Goal: Task Accomplishment & Management: Use online tool/utility

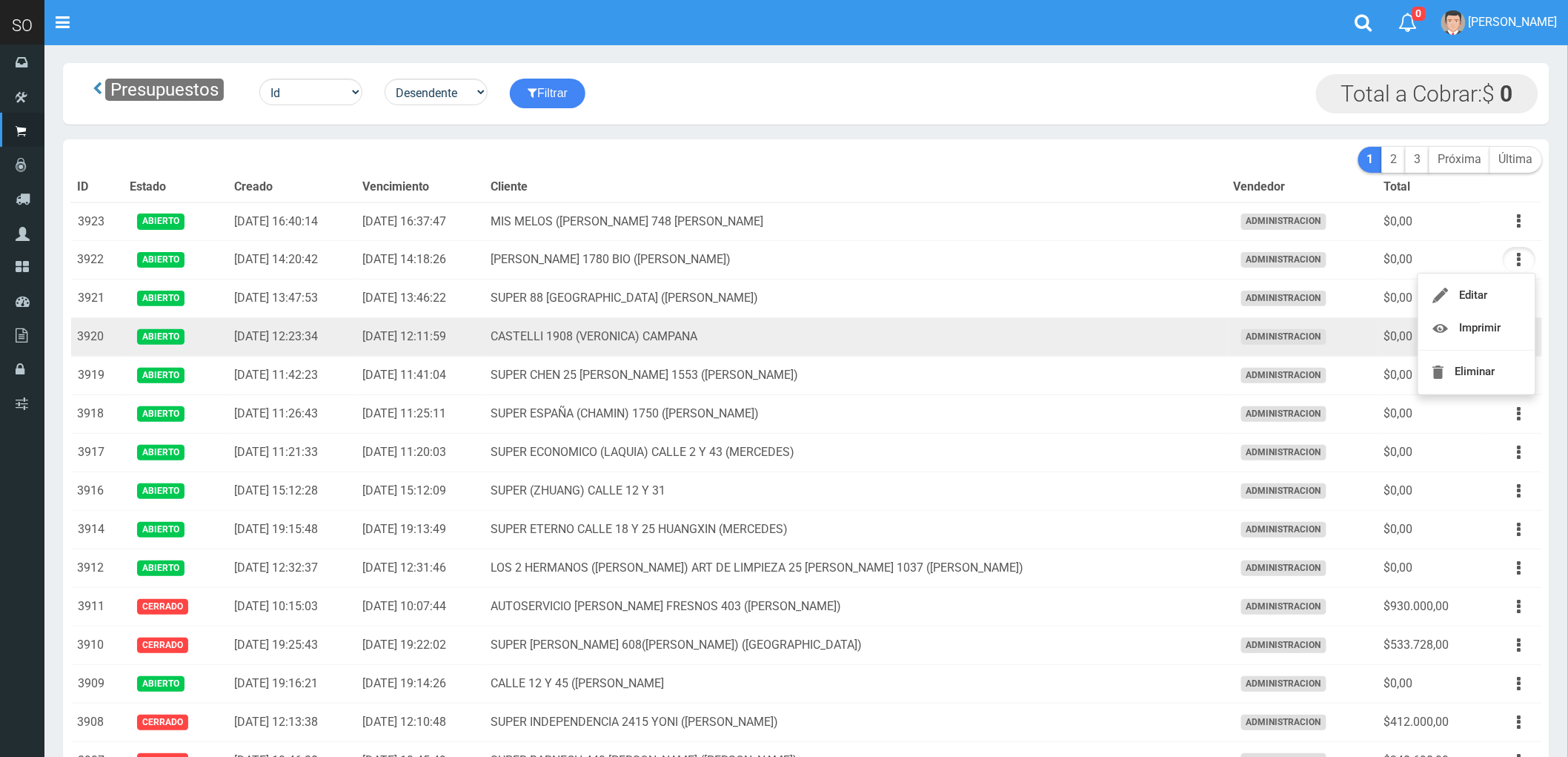
click at [890, 335] on td "CASTELLI 1908 (VERONICA) CAMPANA" at bounding box center [857, 337] width 742 height 39
click at [1518, 334] on icon "button" at bounding box center [1520, 336] width 4 height 26
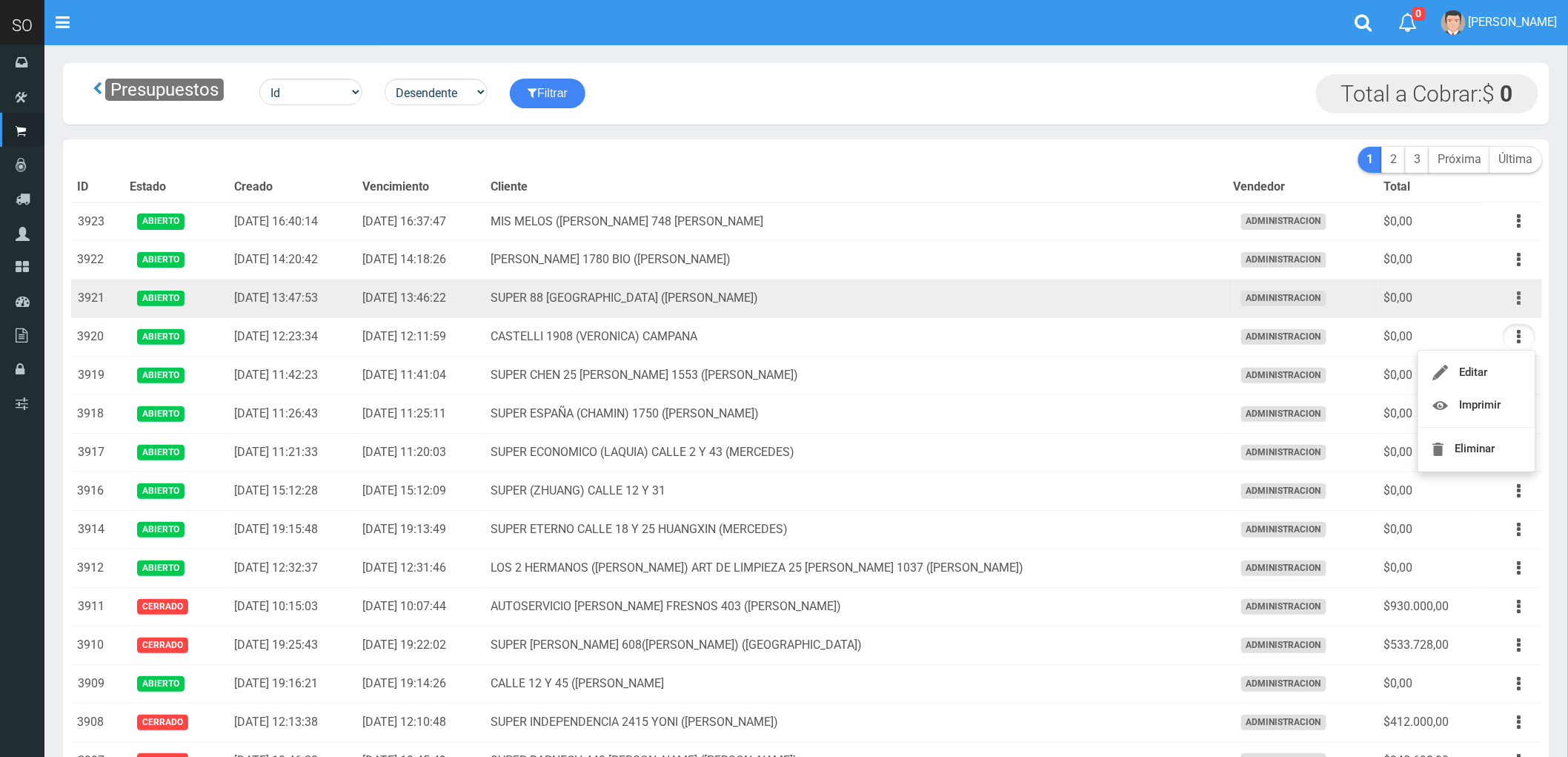
click at [1519, 297] on icon "button" at bounding box center [1520, 298] width 4 height 26
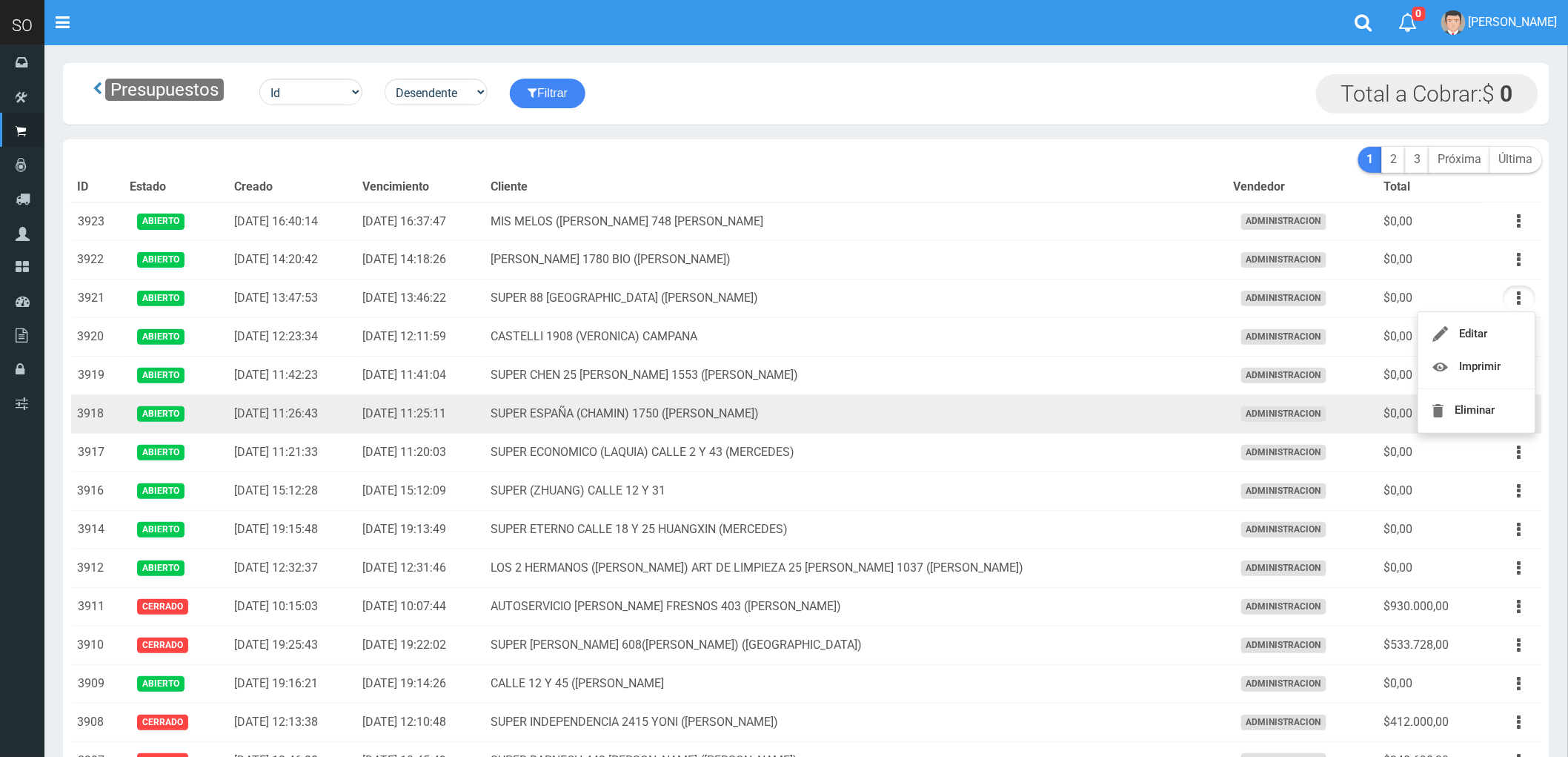
click at [1157, 405] on td "SUPER ESPAÑA (CHAMIN) 1750 (ZARATE)" at bounding box center [857, 414] width 742 height 39
click at [1520, 412] on icon "button" at bounding box center [1520, 414] width 4 height 26
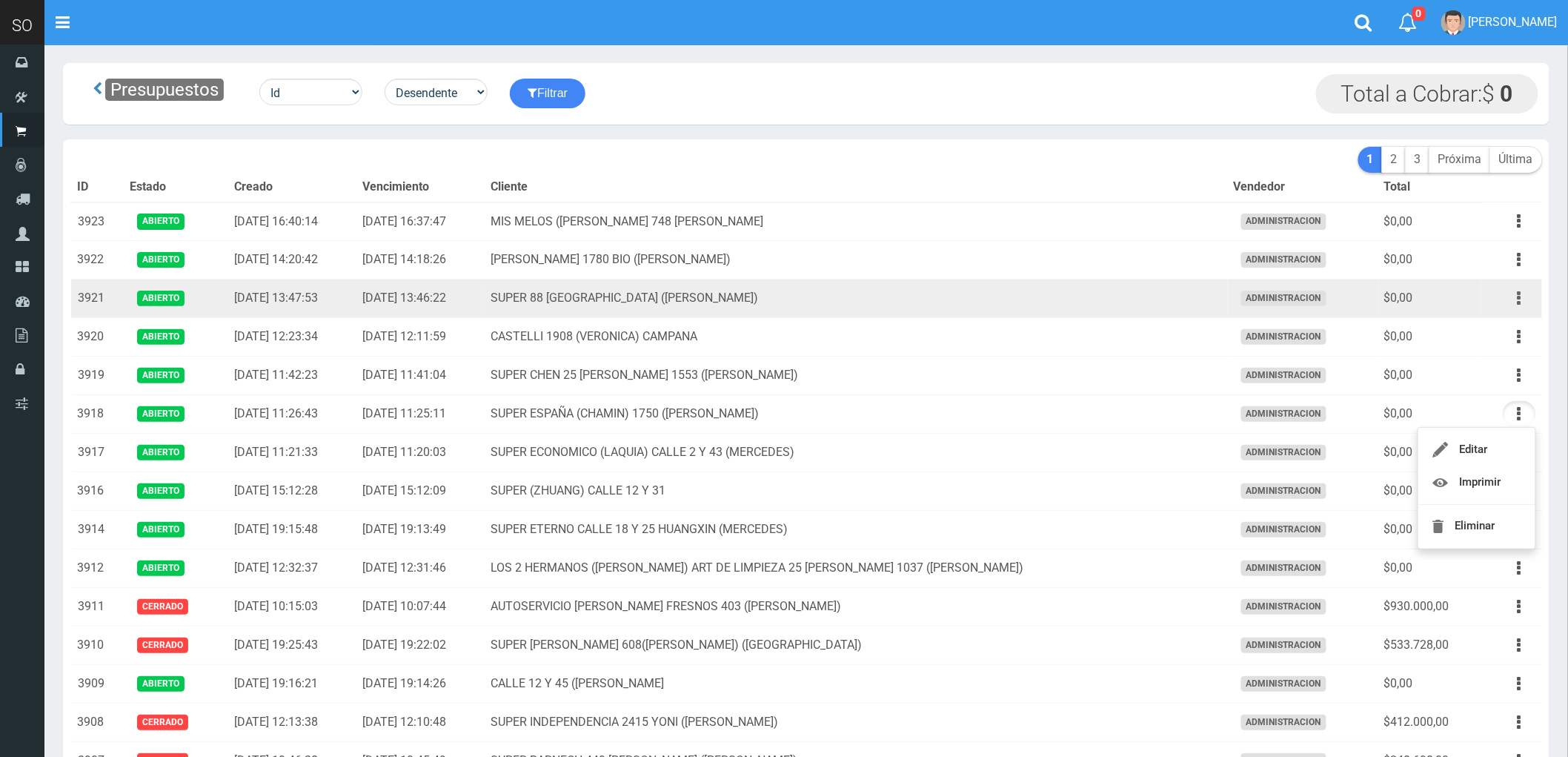
click at [1515, 300] on button "button" at bounding box center [1519, 298] width 33 height 26
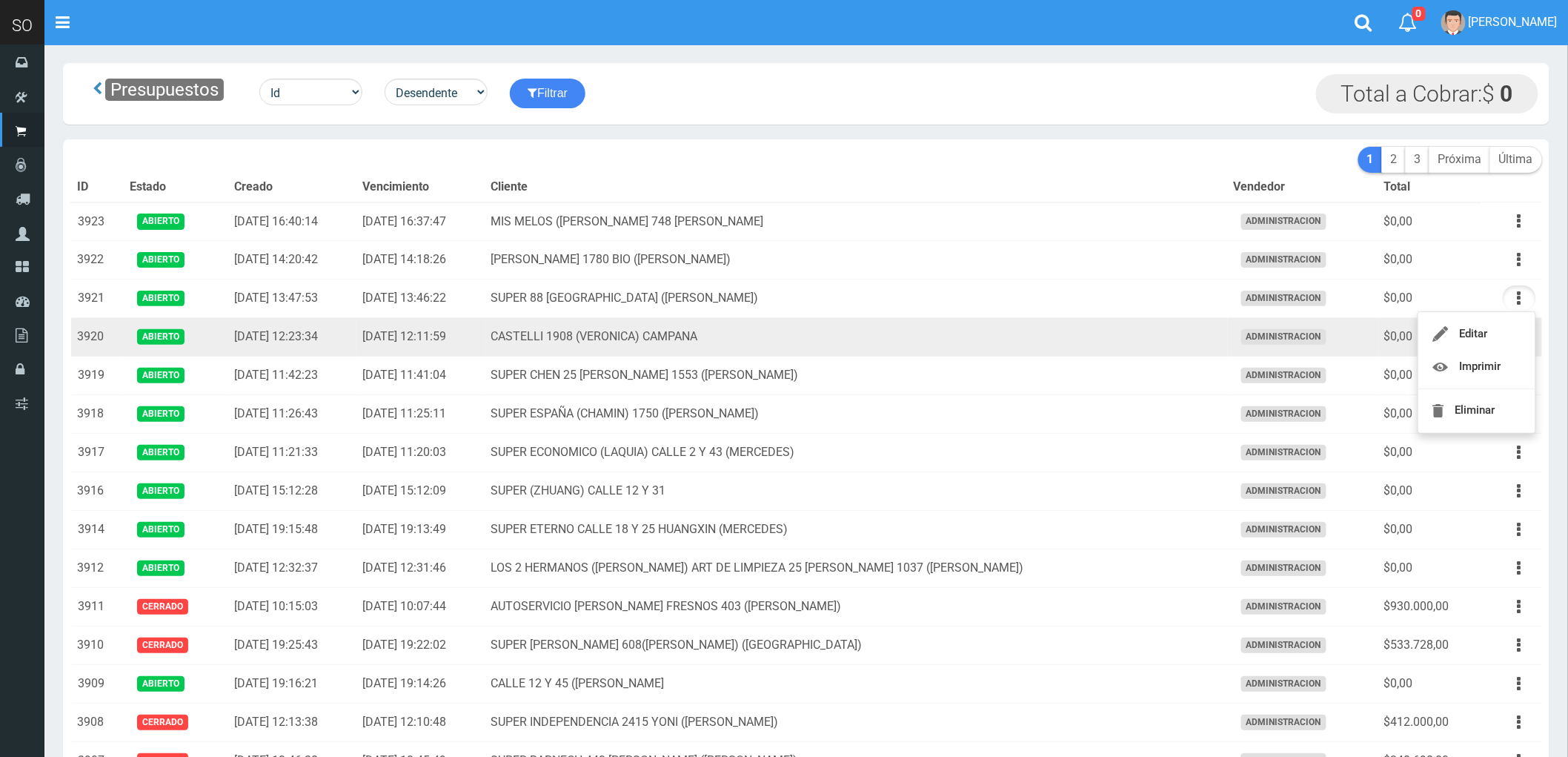
click at [990, 337] on td "CASTELLI 1908 (VERONICA) CAMPANA" at bounding box center [857, 337] width 742 height 39
click at [1519, 338] on icon "button" at bounding box center [1520, 336] width 4 height 26
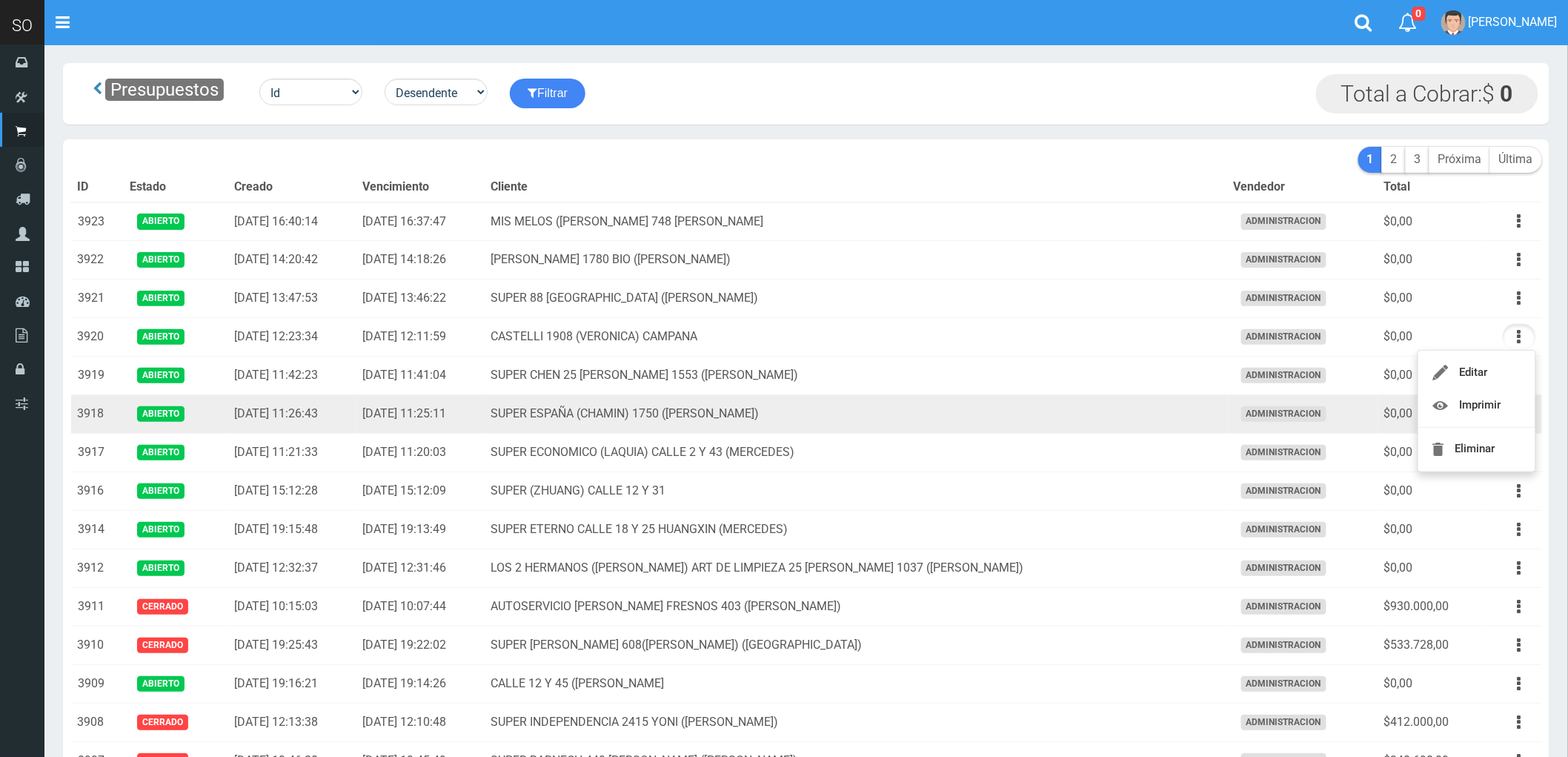
click at [928, 418] on td "SUPER ESPAÑA (CHAMIN) 1750 ([PERSON_NAME])" at bounding box center [857, 414] width 742 height 39
click at [1515, 426] on button "button" at bounding box center [1519, 414] width 33 height 26
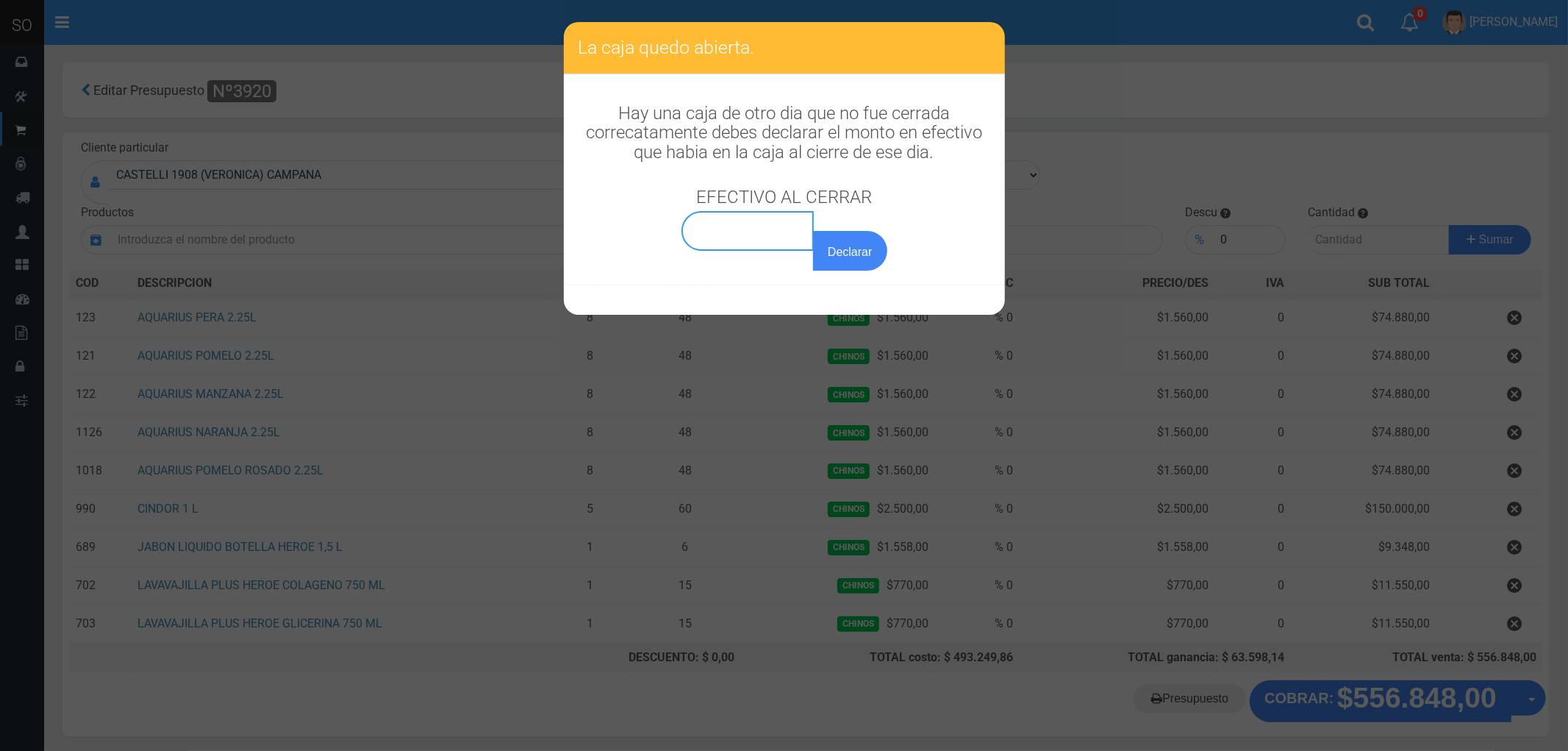
type input "0,00"
click at [769, 230] on input "0,00" at bounding box center [748, 230] width 133 height 39
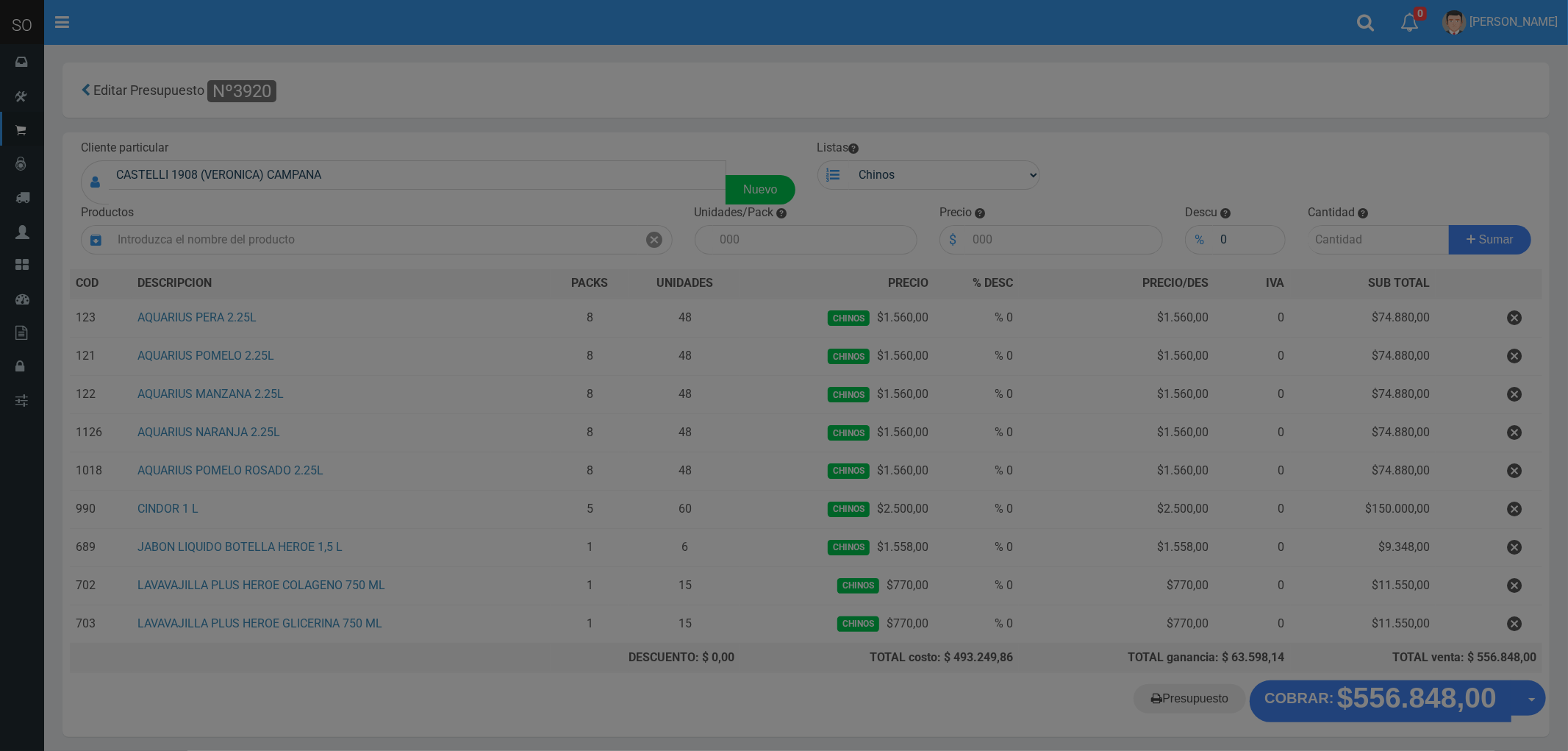
click button "Declarar" at bounding box center [850, 237] width 73 height 39
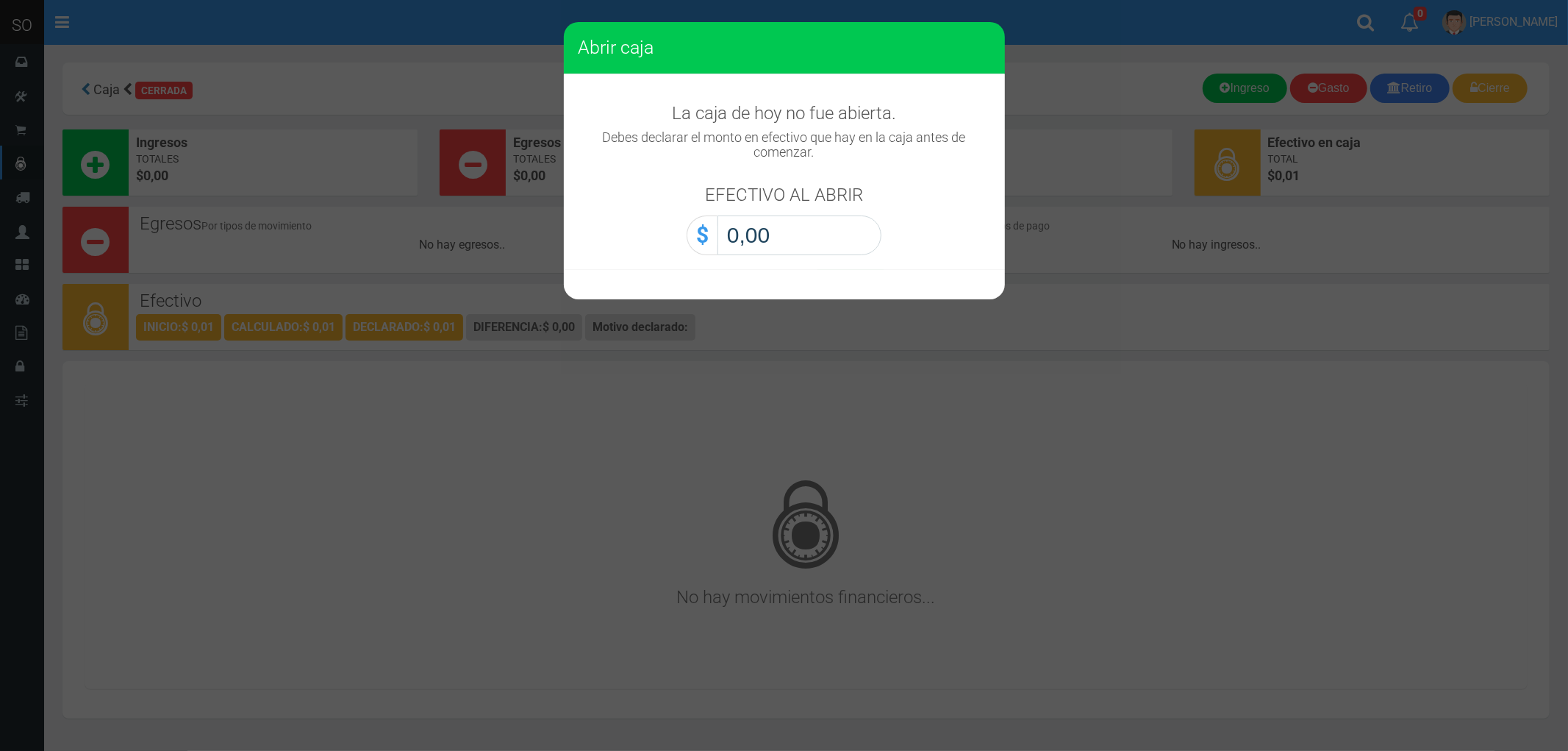
click at [817, 245] on input "0,00" at bounding box center [799, 235] width 163 height 39
type input "0,01"
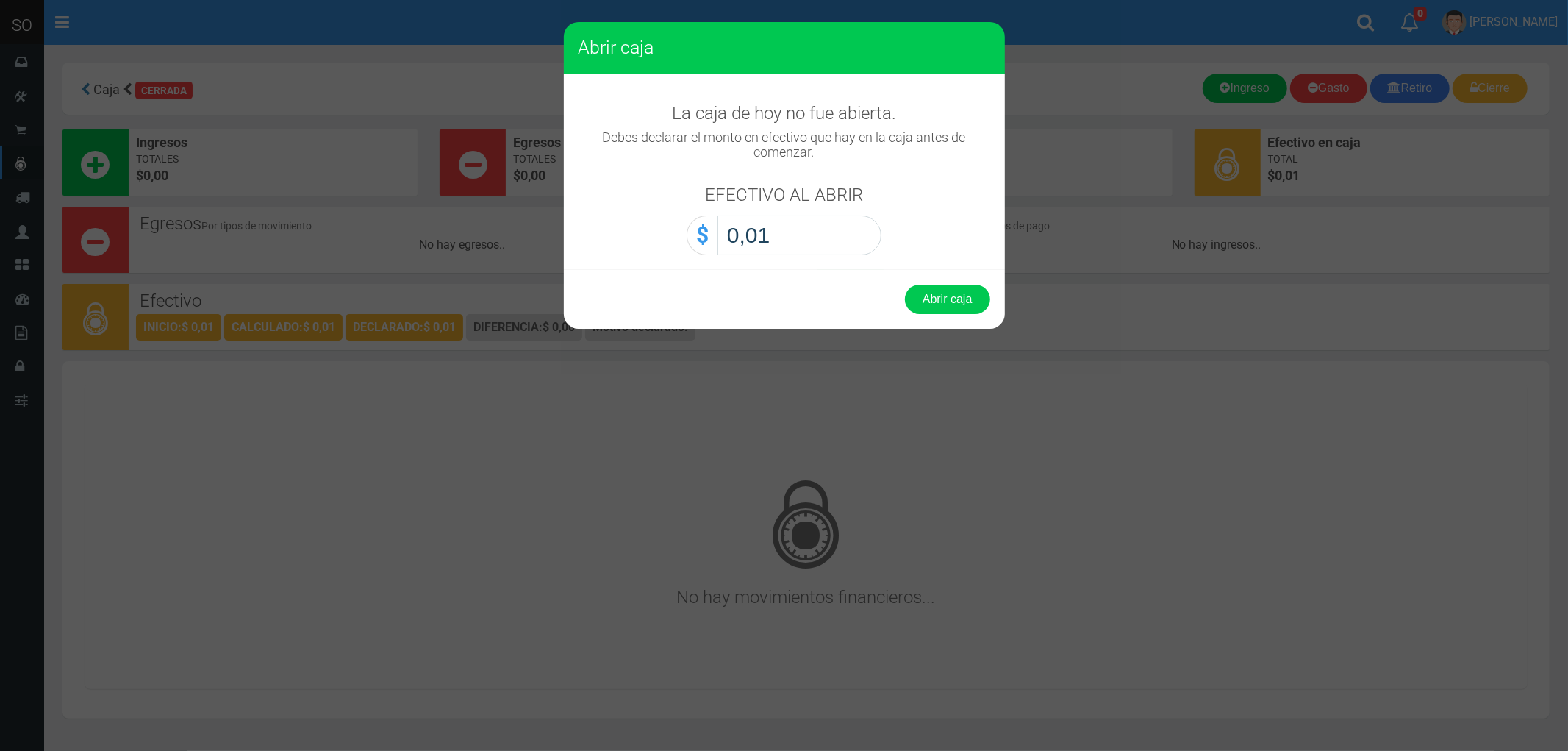
click at [905, 285] on button "Abrir caja" at bounding box center [947, 299] width 86 height 30
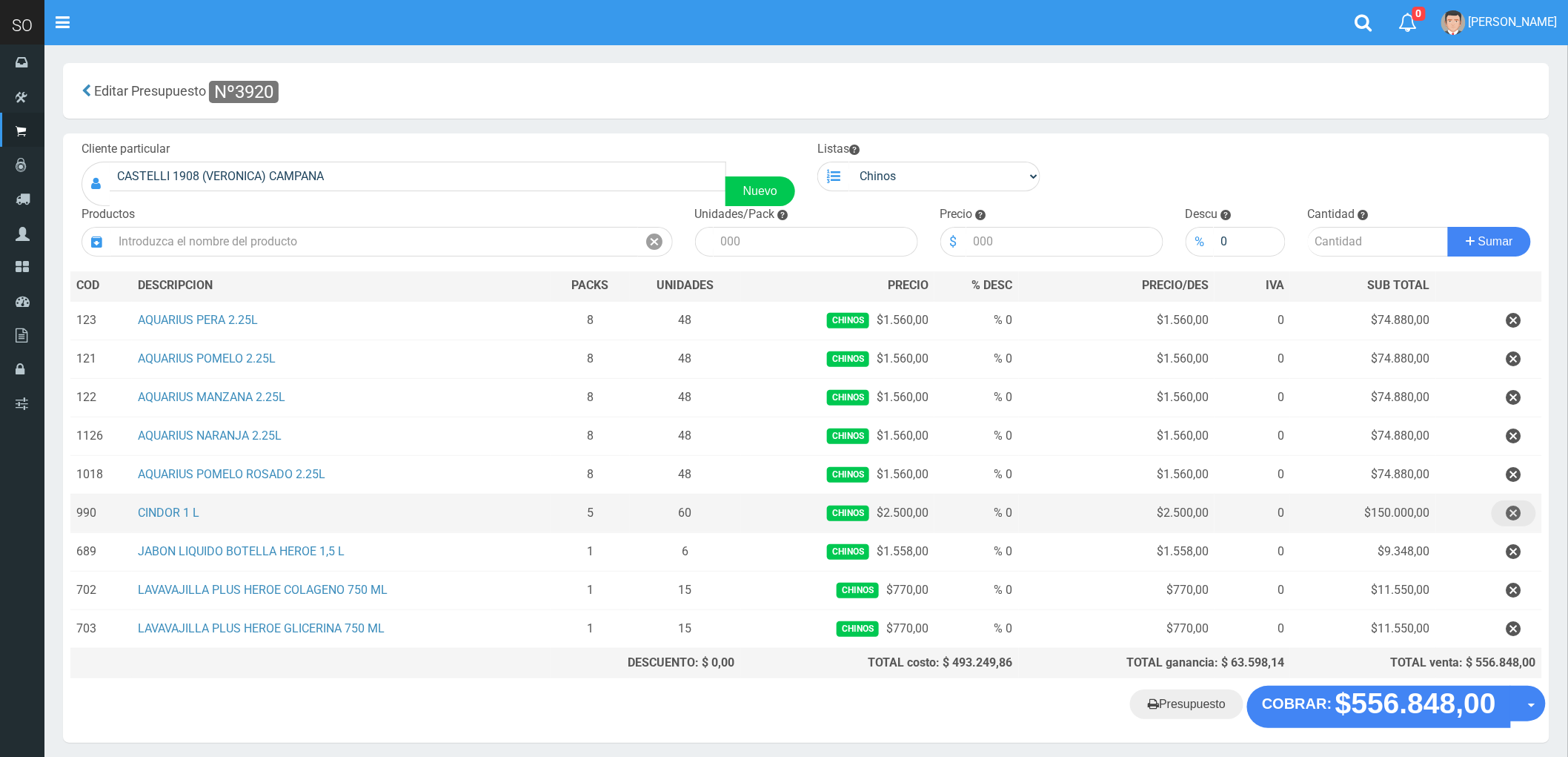
click at [1515, 512] on icon "button" at bounding box center [1513, 513] width 15 height 26
click at [1516, 508] on icon "button" at bounding box center [1513, 513] width 15 height 26
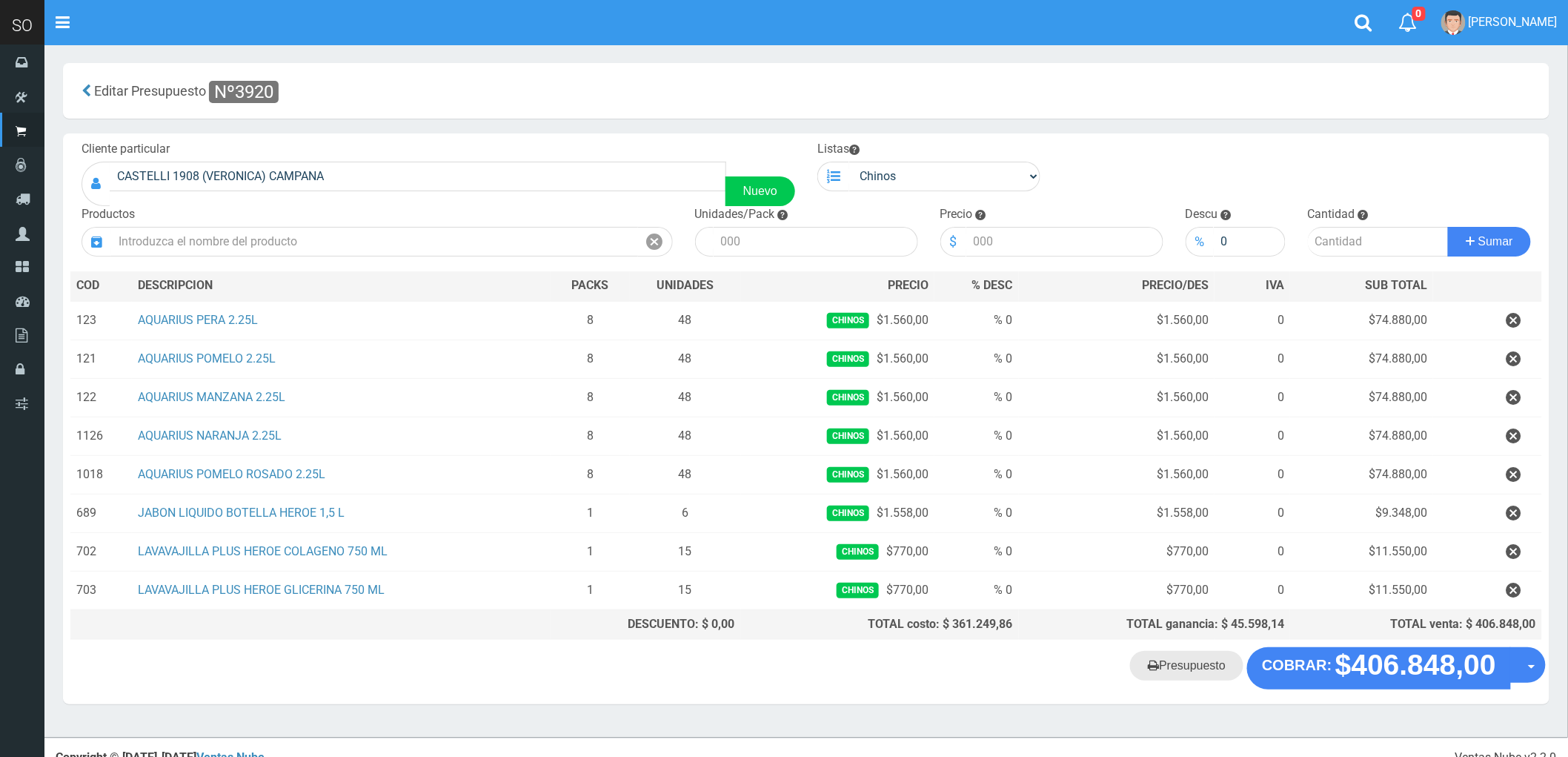
click at [1181, 664] on link "Presupuesto" at bounding box center [1186, 665] width 113 height 30
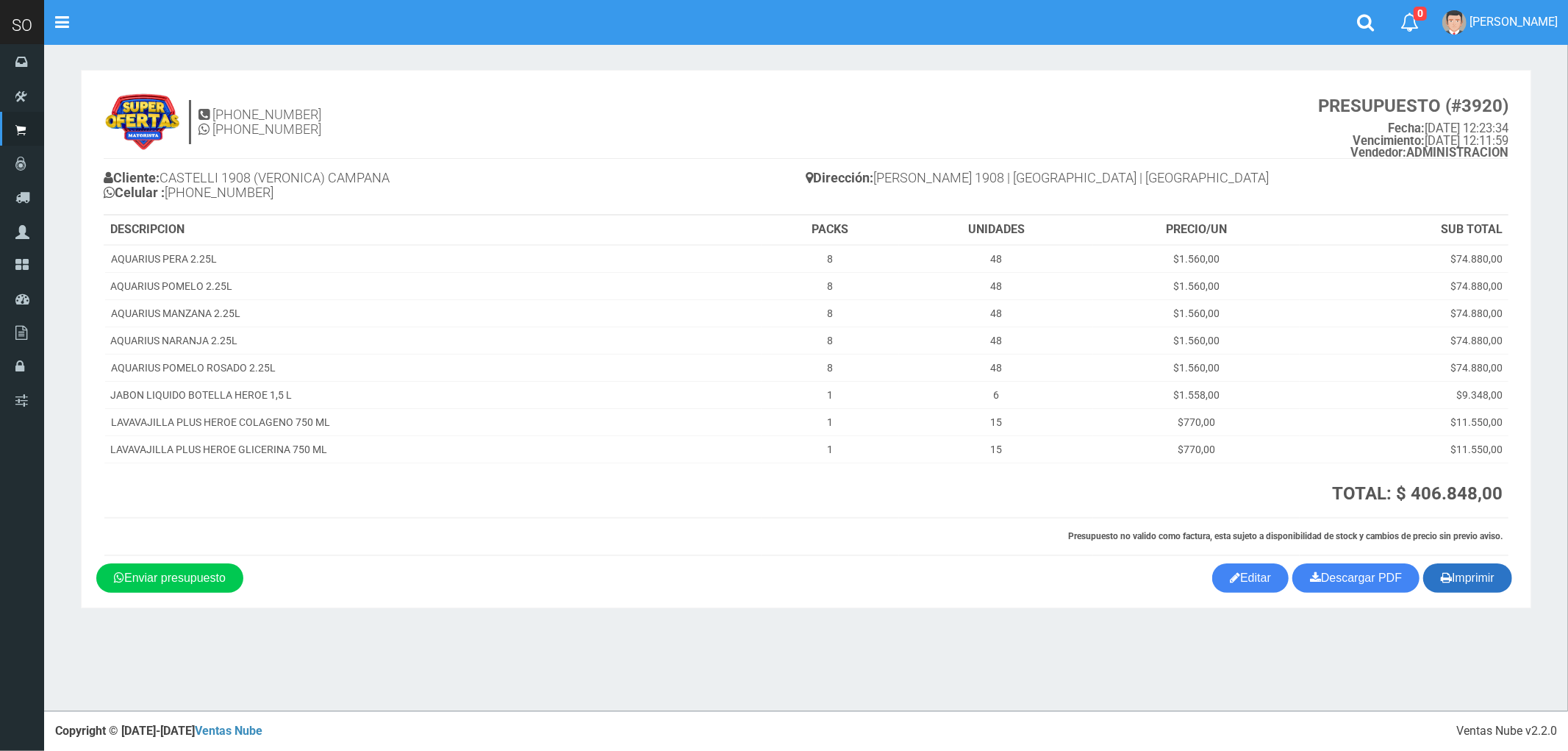
click at [1483, 586] on button "Imprimir" at bounding box center [1467, 578] width 89 height 30
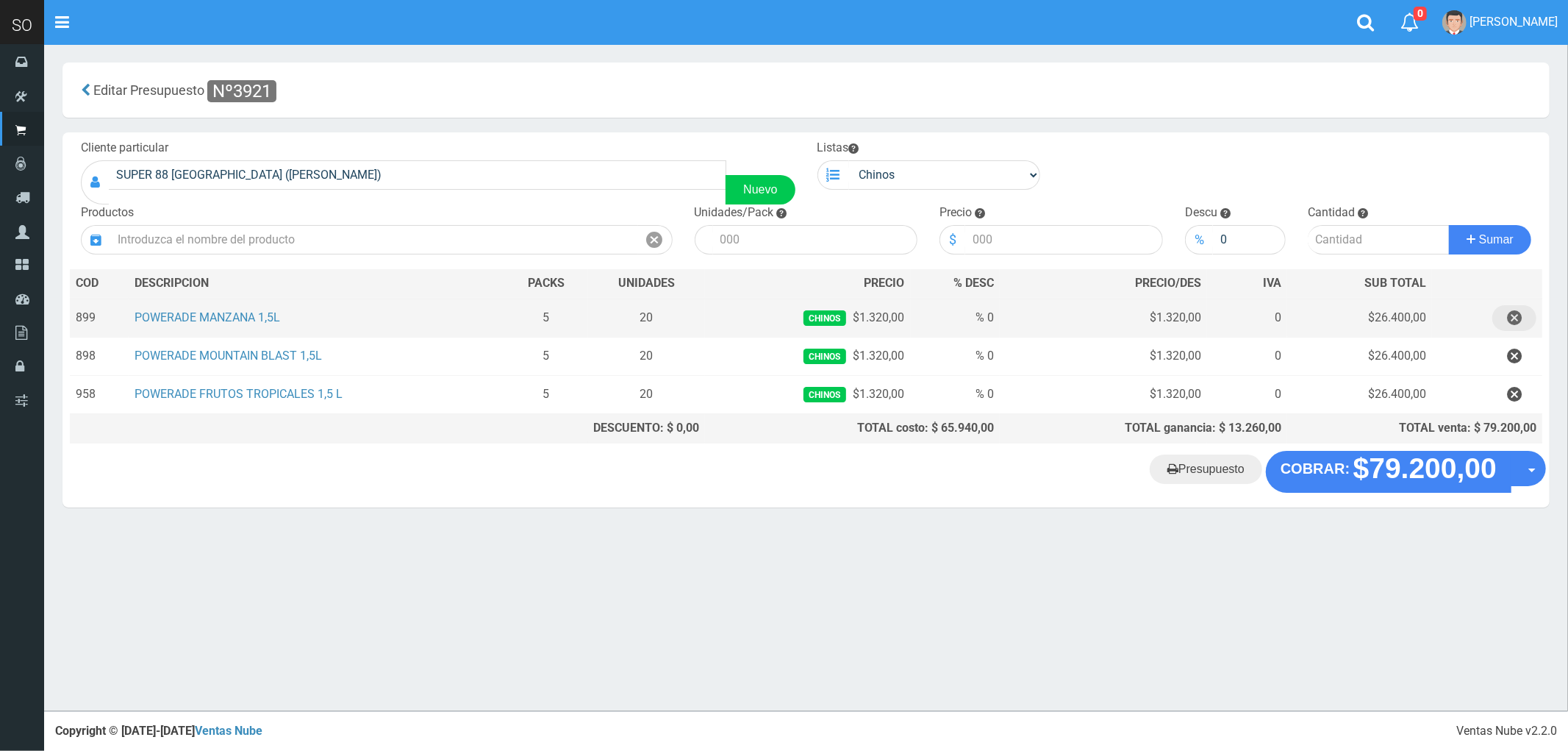
click at [1514, 313] on icon "button" at bounding box center [1513, 317] width 14 height 26
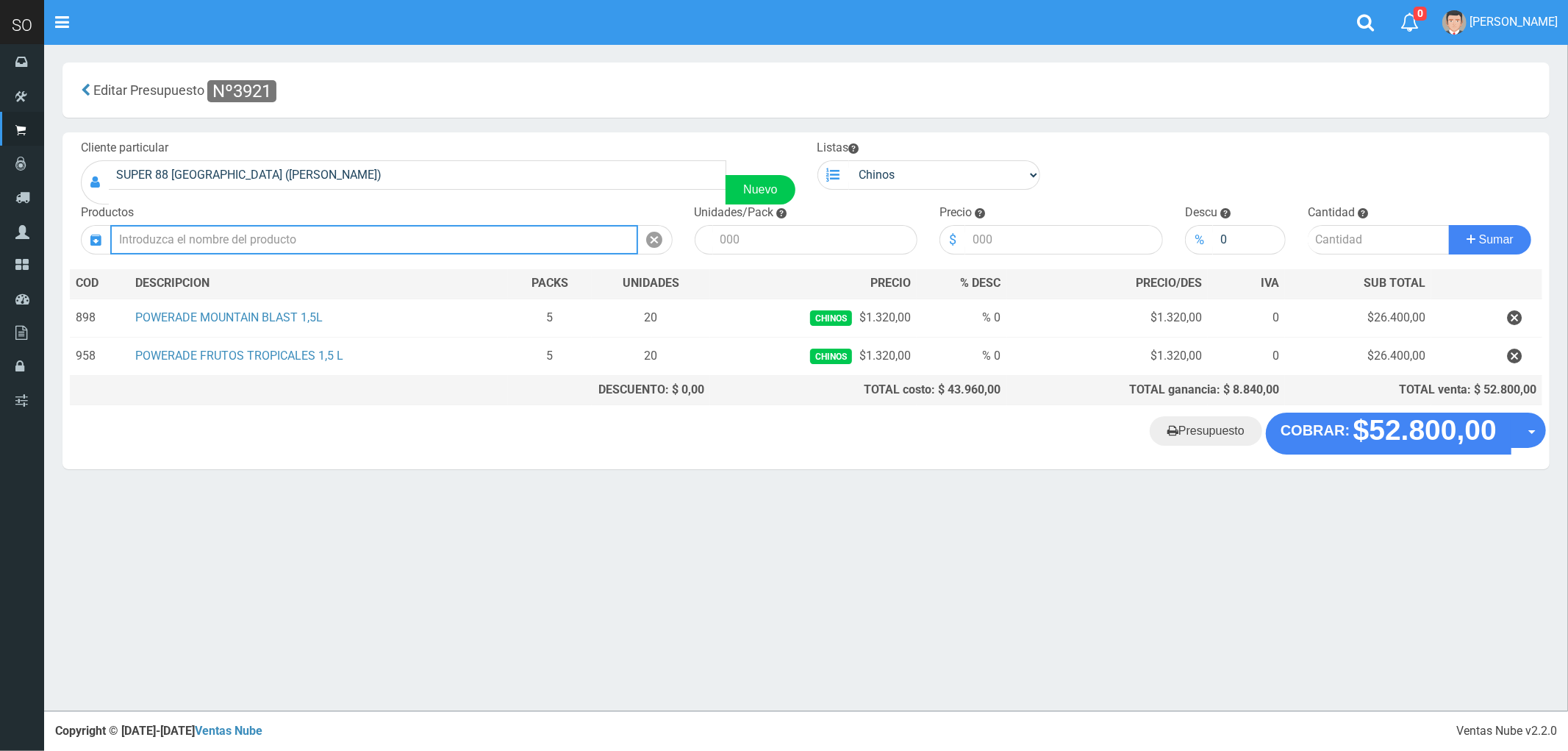
click at [359, 238] on input "text" at bounding box center [374, 239] width 528 height 30
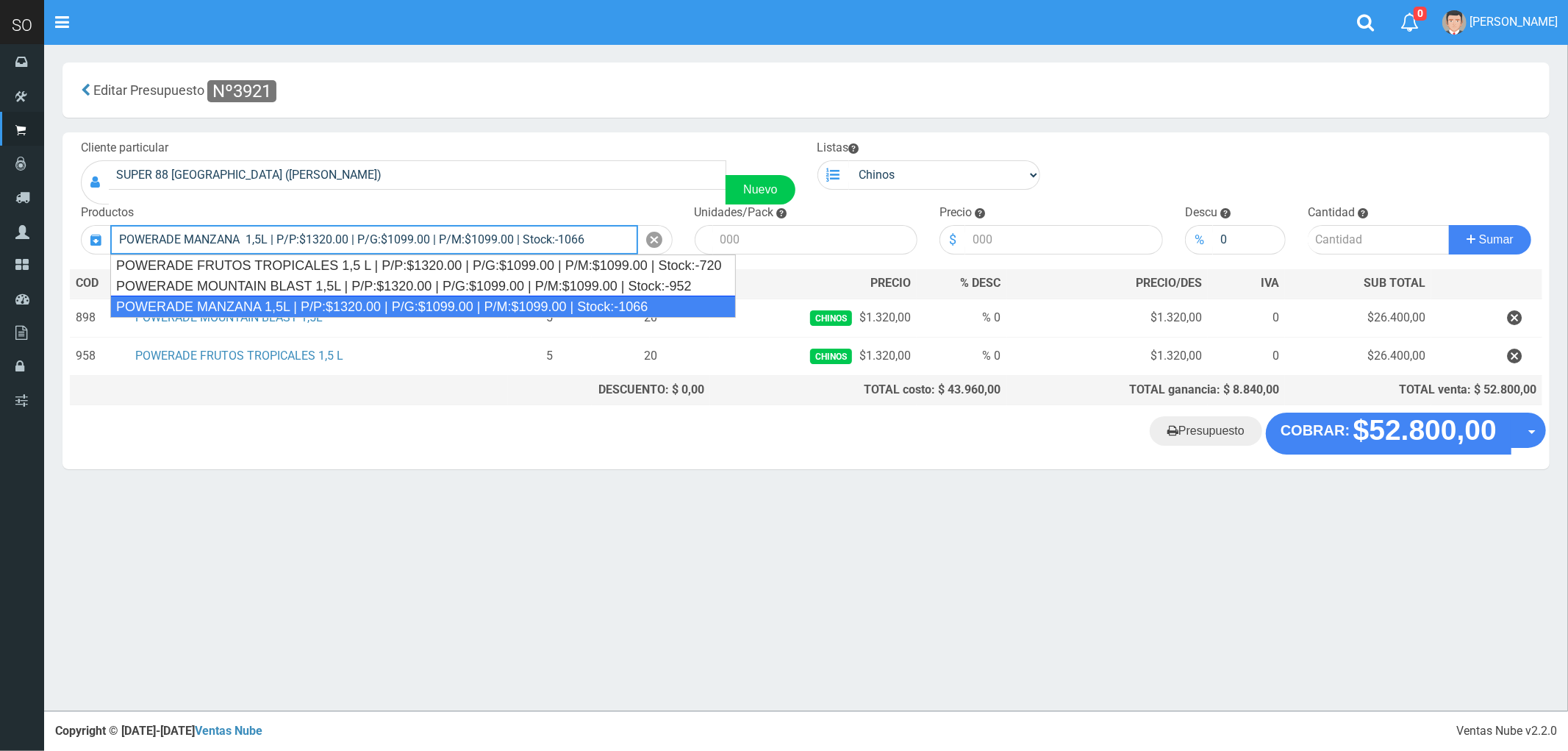
type input "POWERADE MANZANA 1,5L | P/P:$1320.00 | P/G:$1099.00 | P/M:$1099.00 | Stock:-1066"
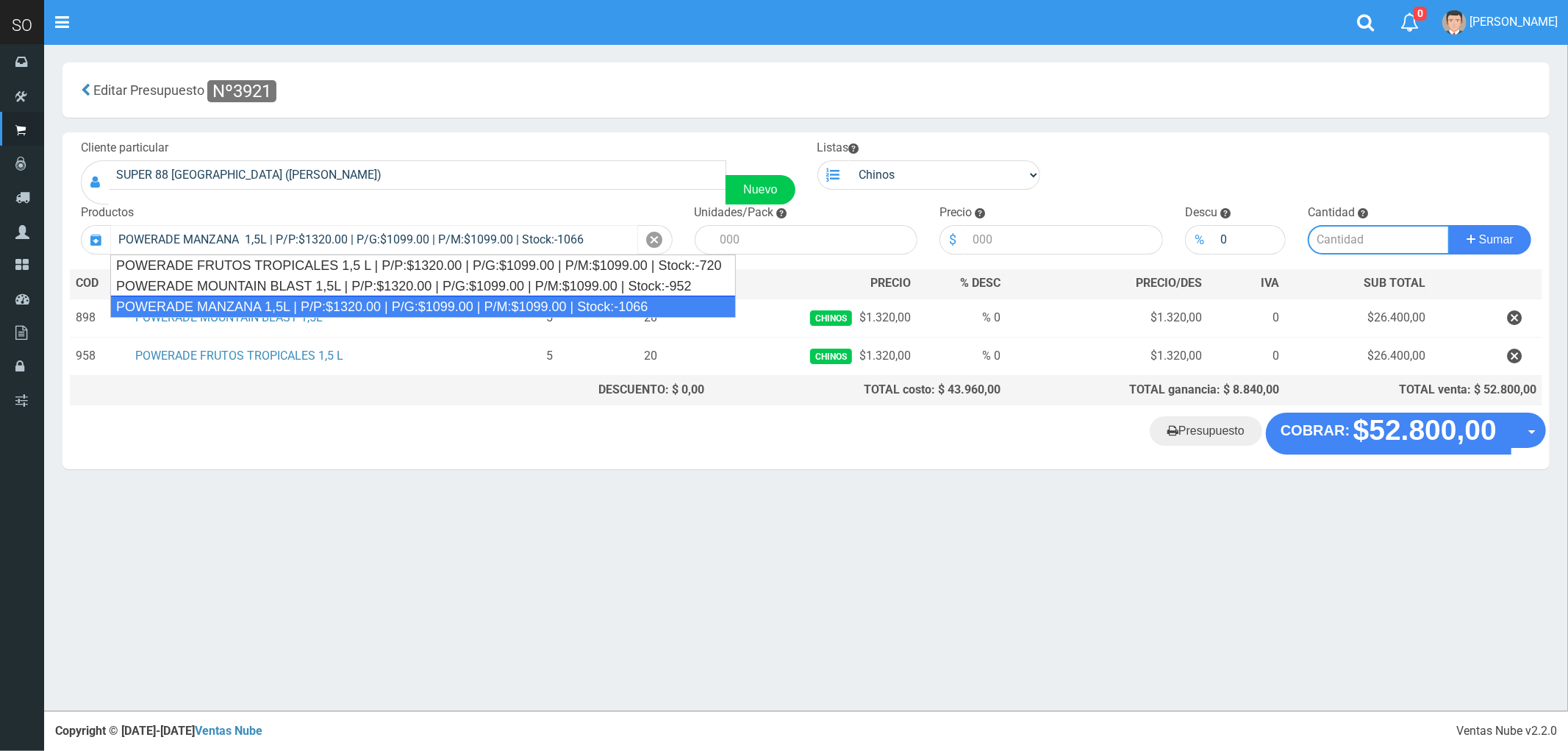
type input "4"
type input "1320.00"
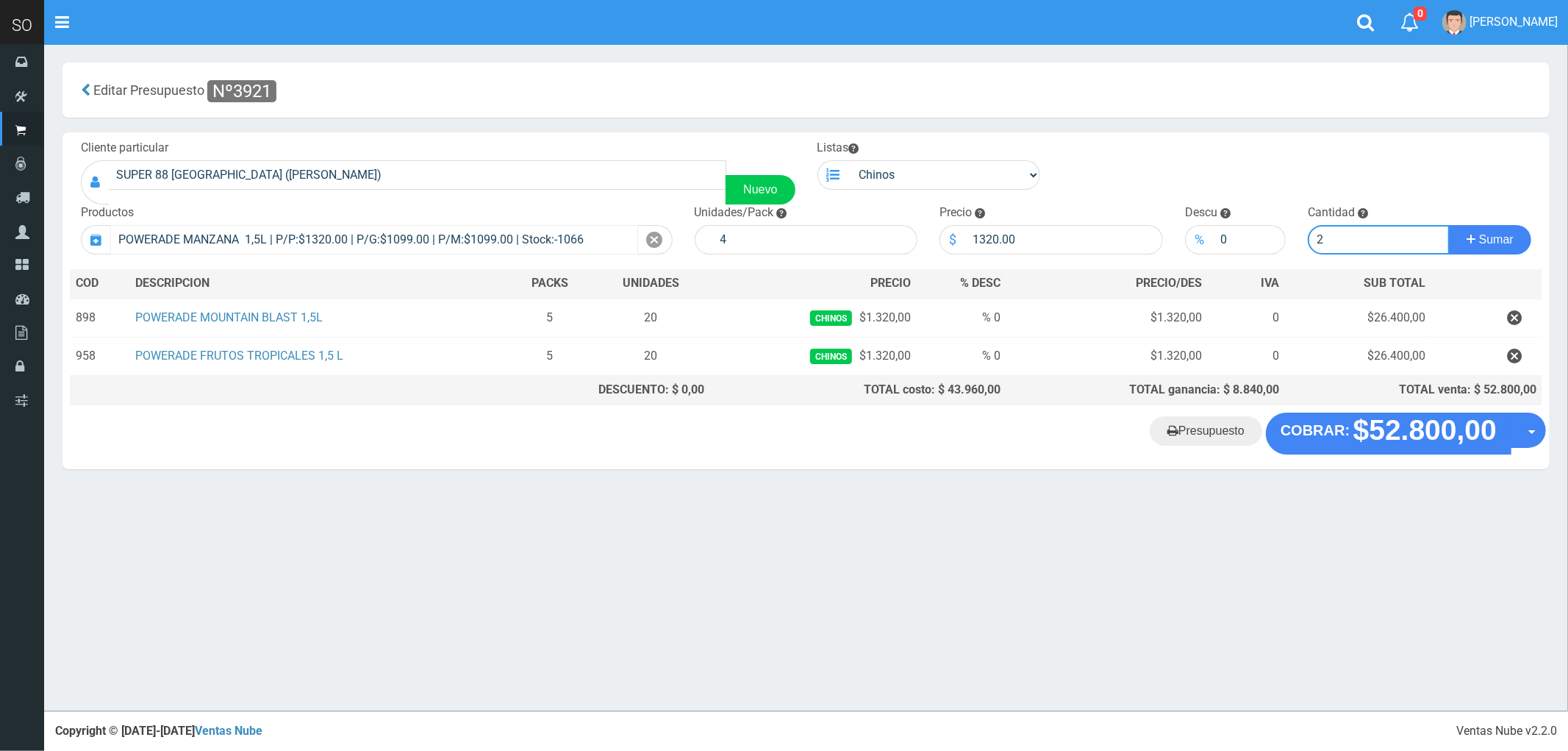
type input "2"
click at [1449, 225] on button "Sumar" at bounding box center [1490, 239] width 83 height 30
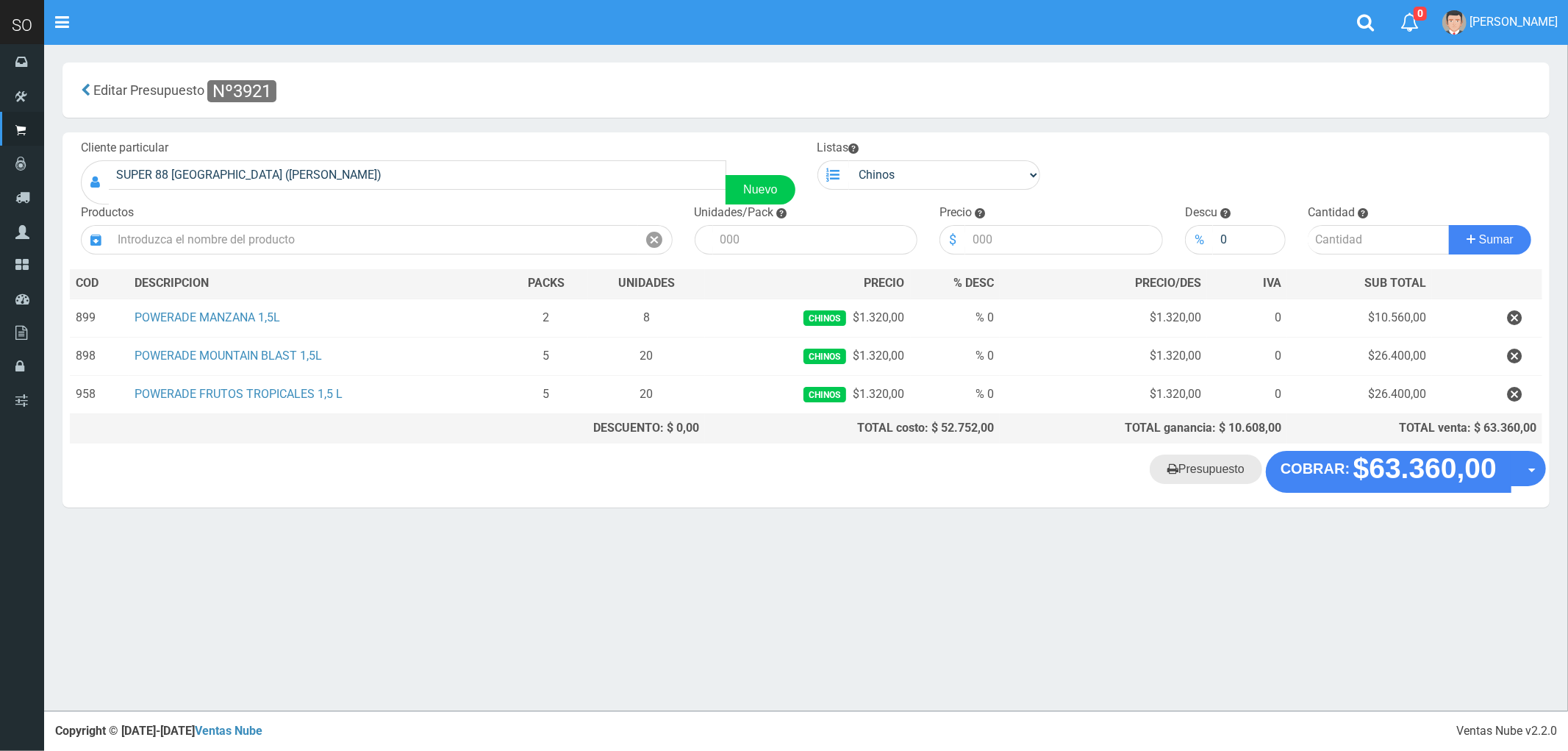
click at [1229, 478] on link "Presupuesto" at bounding box center [1206, 468] width 112 height 30
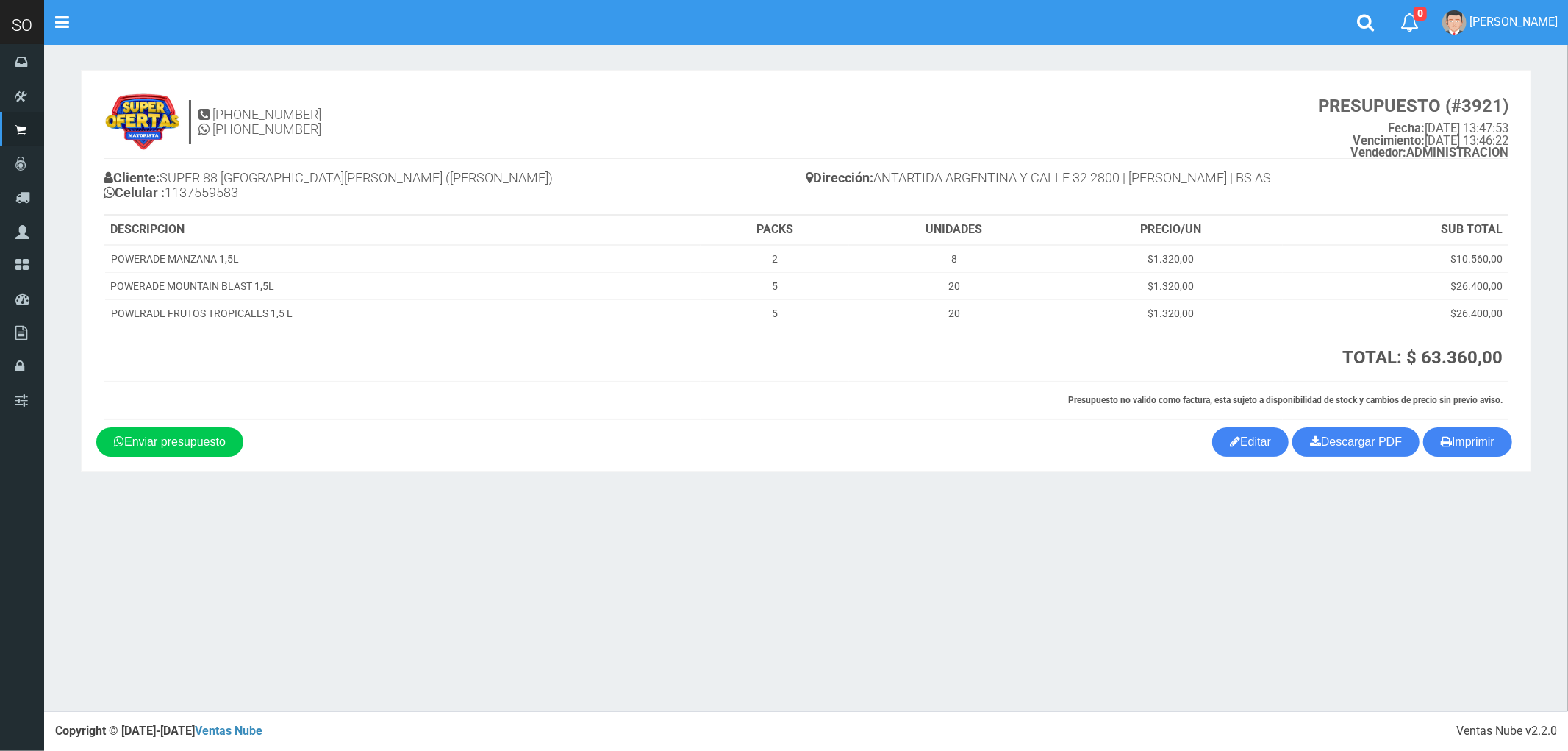
click at [1470, 461] on section "11-3668-4611 11-3668-4611 PRESUPUESTO (#3921) Fecha: 2025-09-12 13:47:53 Vencim…" at bounding box center [806, 271] width 1450 height 402
click at [1474, 445] on button "Imprimir" at bounding box center [1467, 441] width 89 height 30
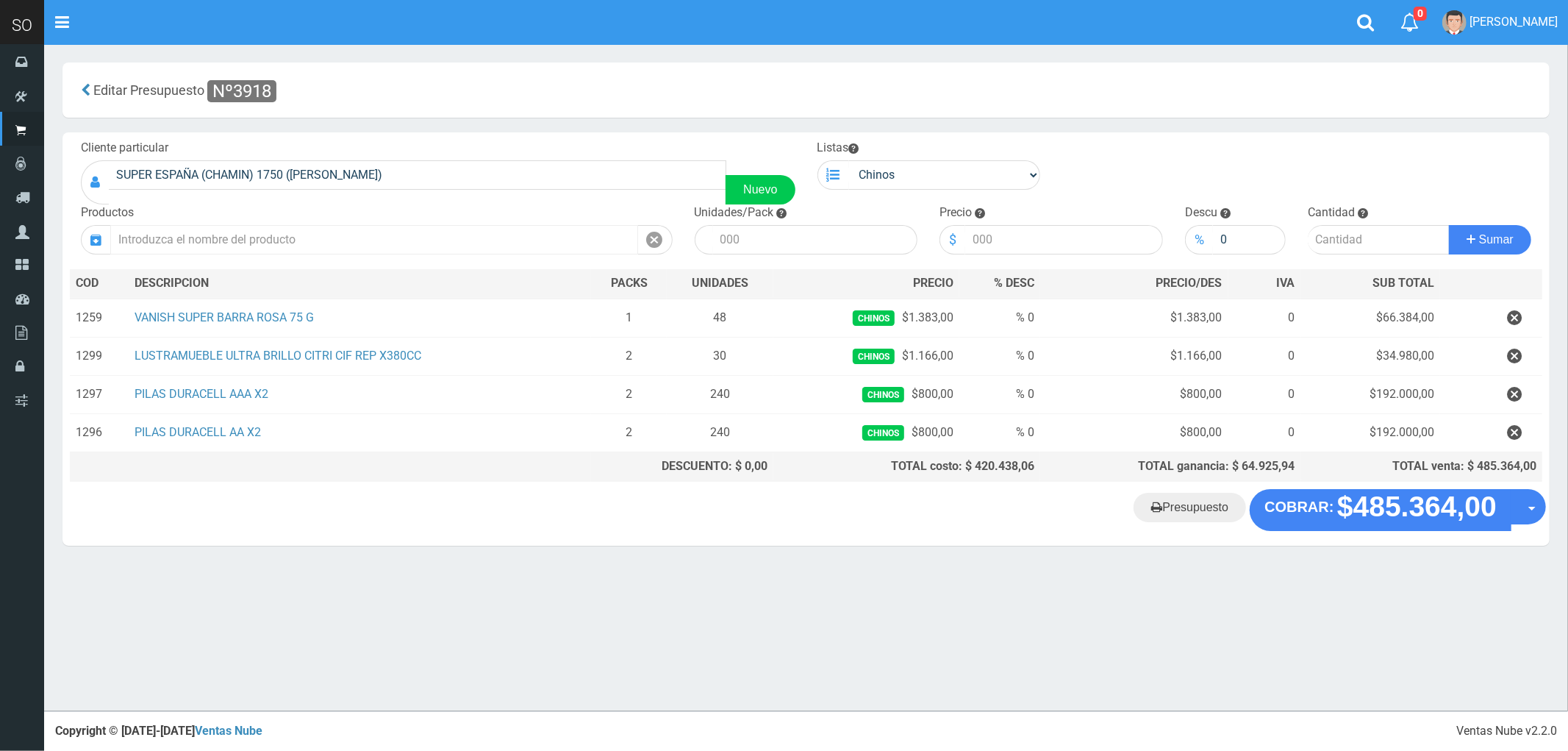
click at [289, 238] on input "text" at bounding box center [374, 239] width 528 height 30
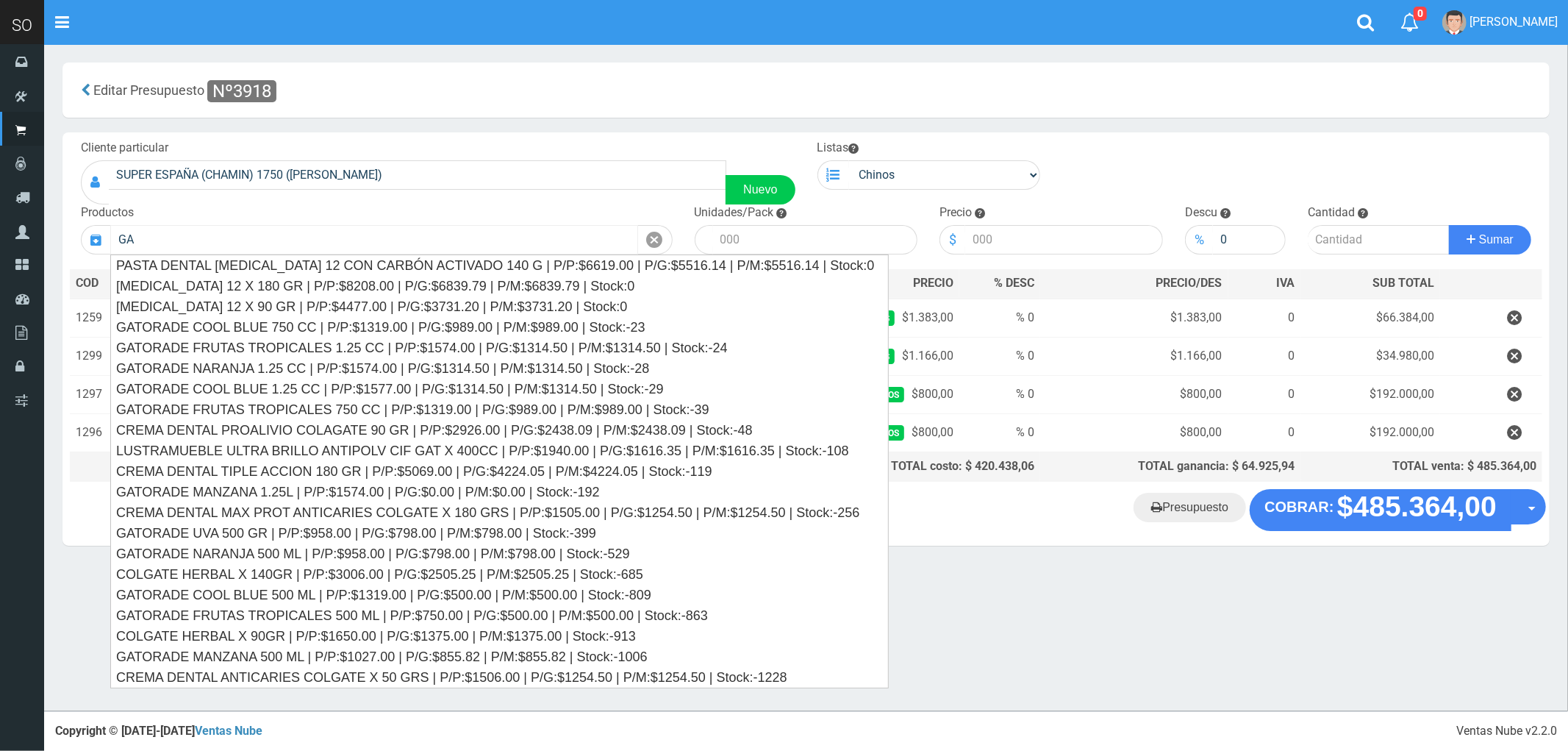
type input "G"
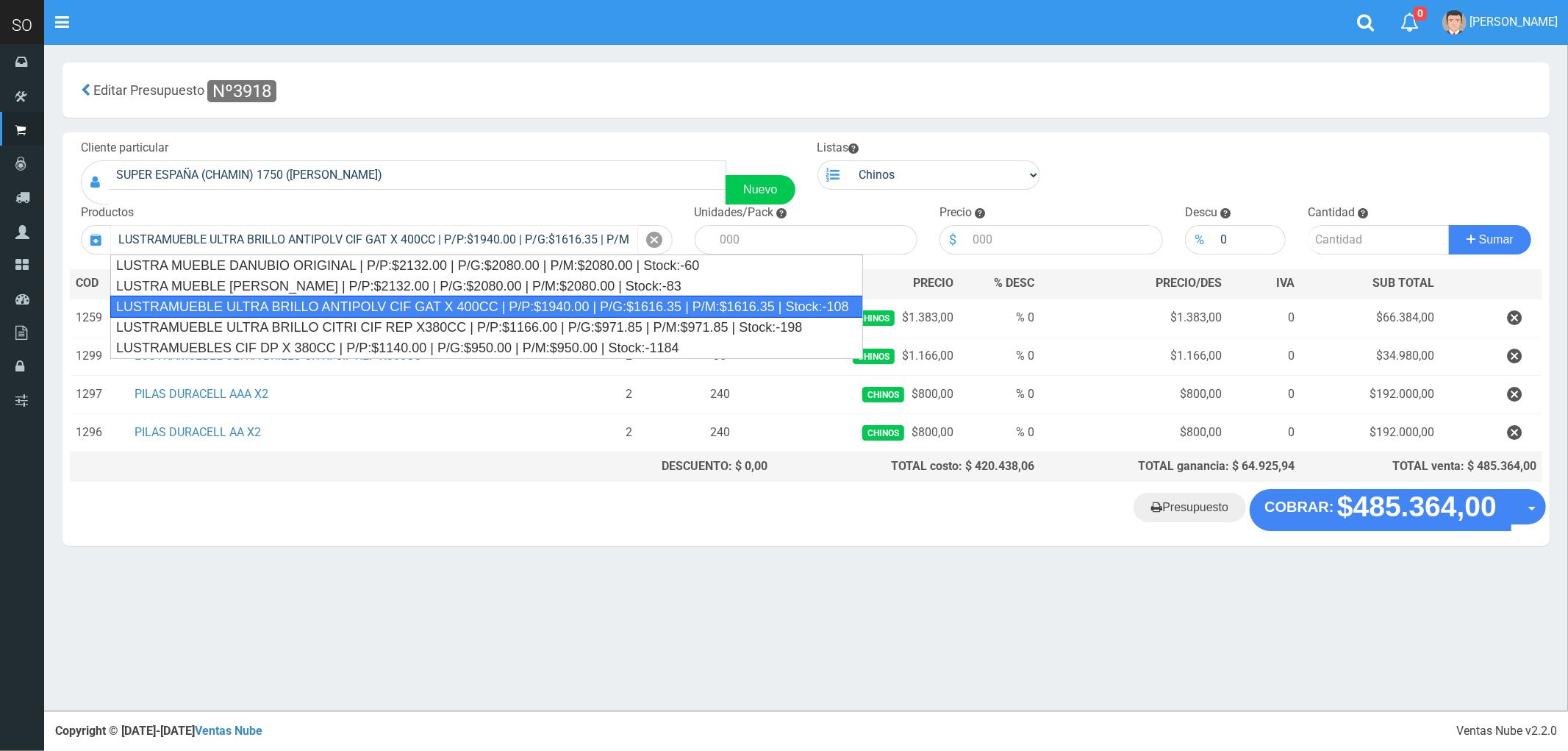
type input "LUSTRAMUEBLE ULTRA BRILLO ANTIPOLV CIF GAT X 400CC | P/P:$1940.00 | P/G:$1616.3…"
type input "12"
type input "1940.00"
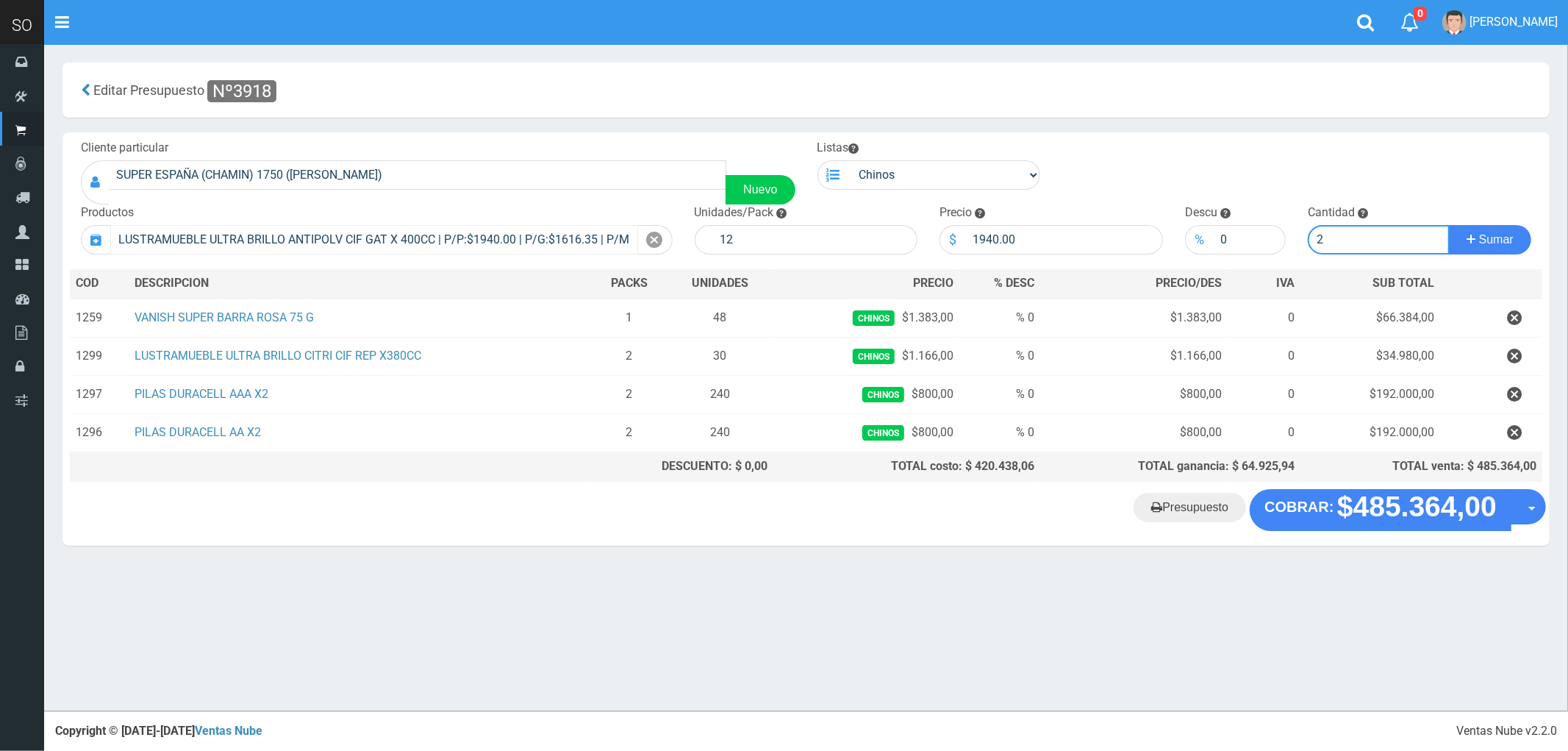
type input "2"
click at [1449, 225] on button "Sumar" at bounding box center [1490, 239] width 83 height 30
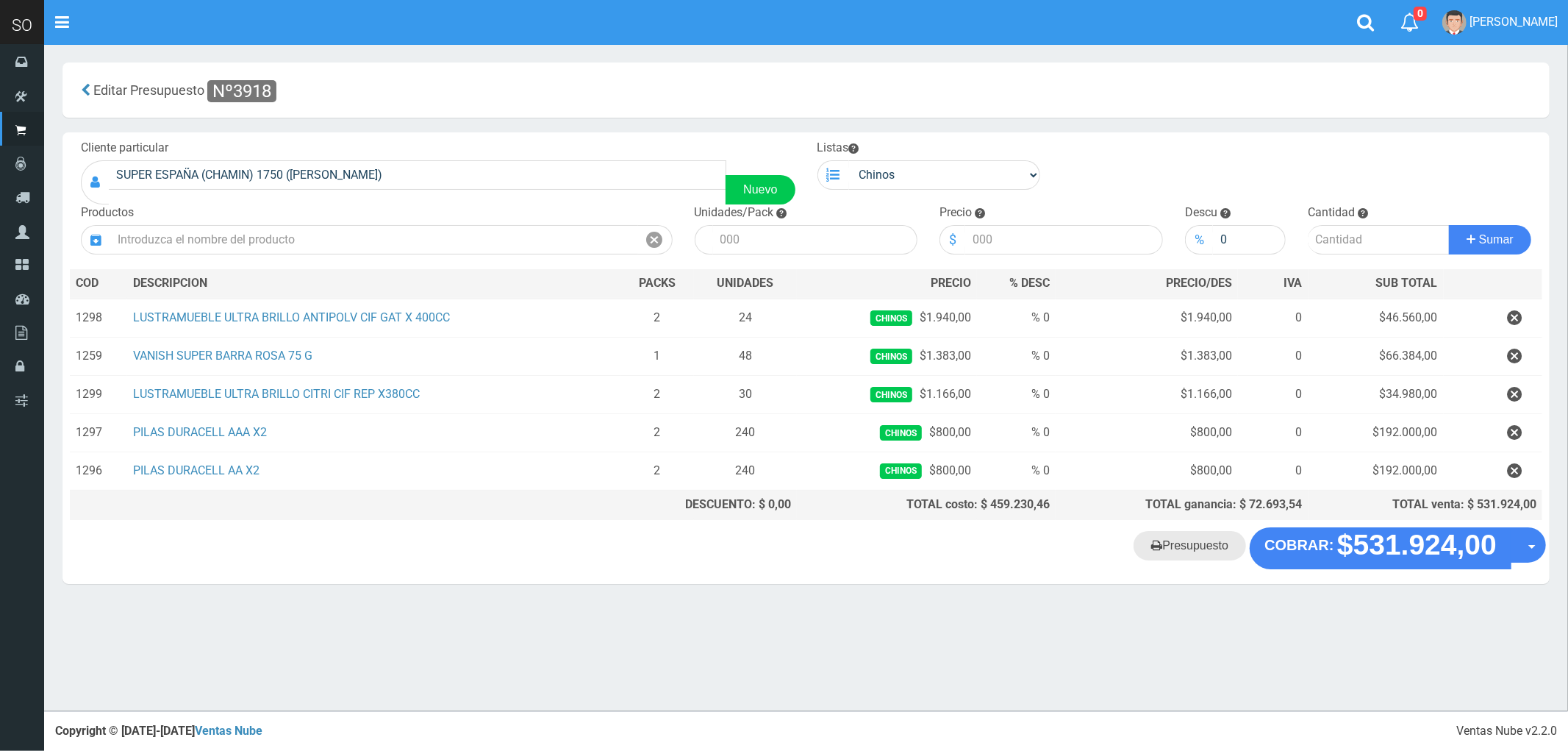
click at [1189, 547] on link "Presupuesto" at bounding box center [1189, 545] width 112 height 30
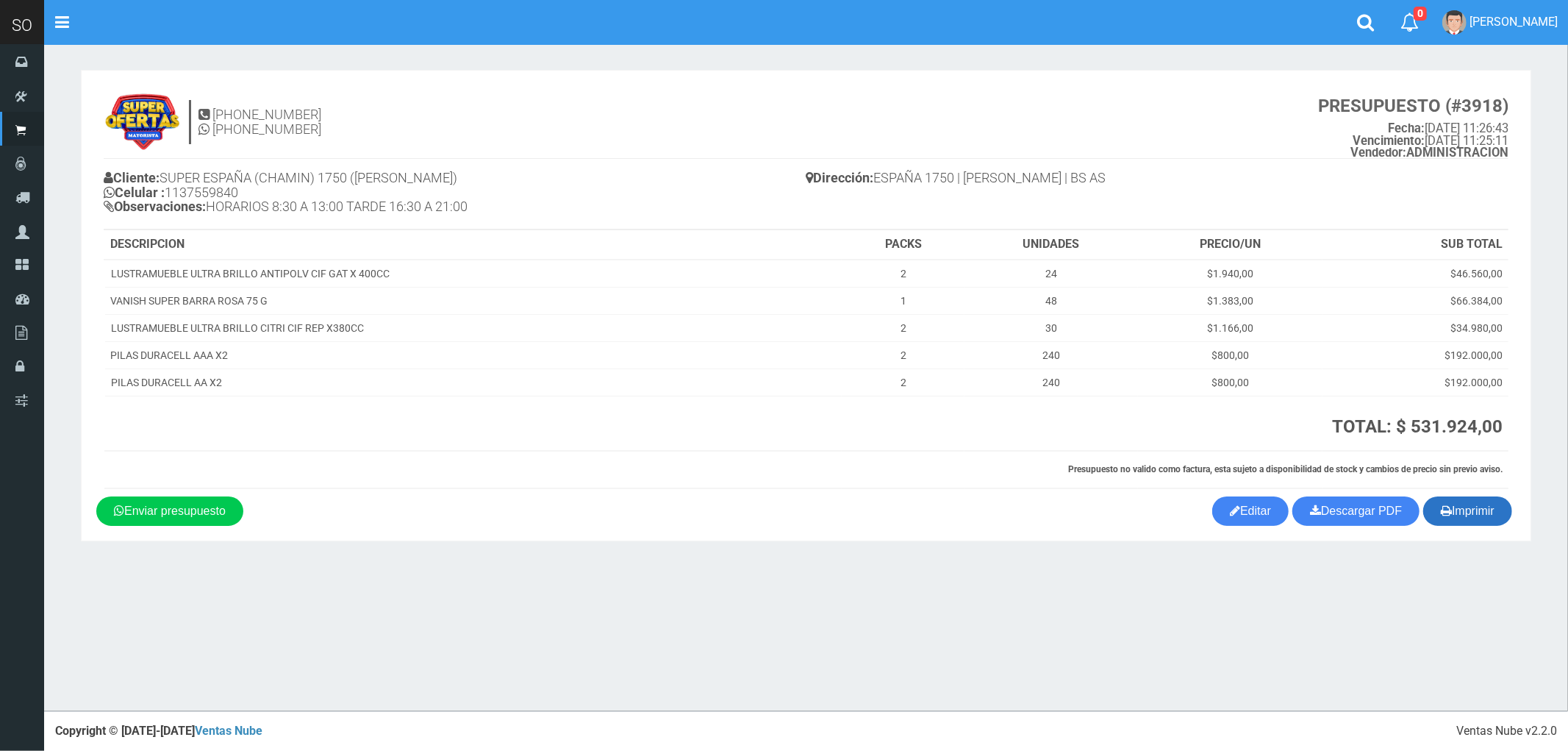
click at [1468, 504] on button "Imprimir" at bounding box center [1467, 511] width 89 height 30
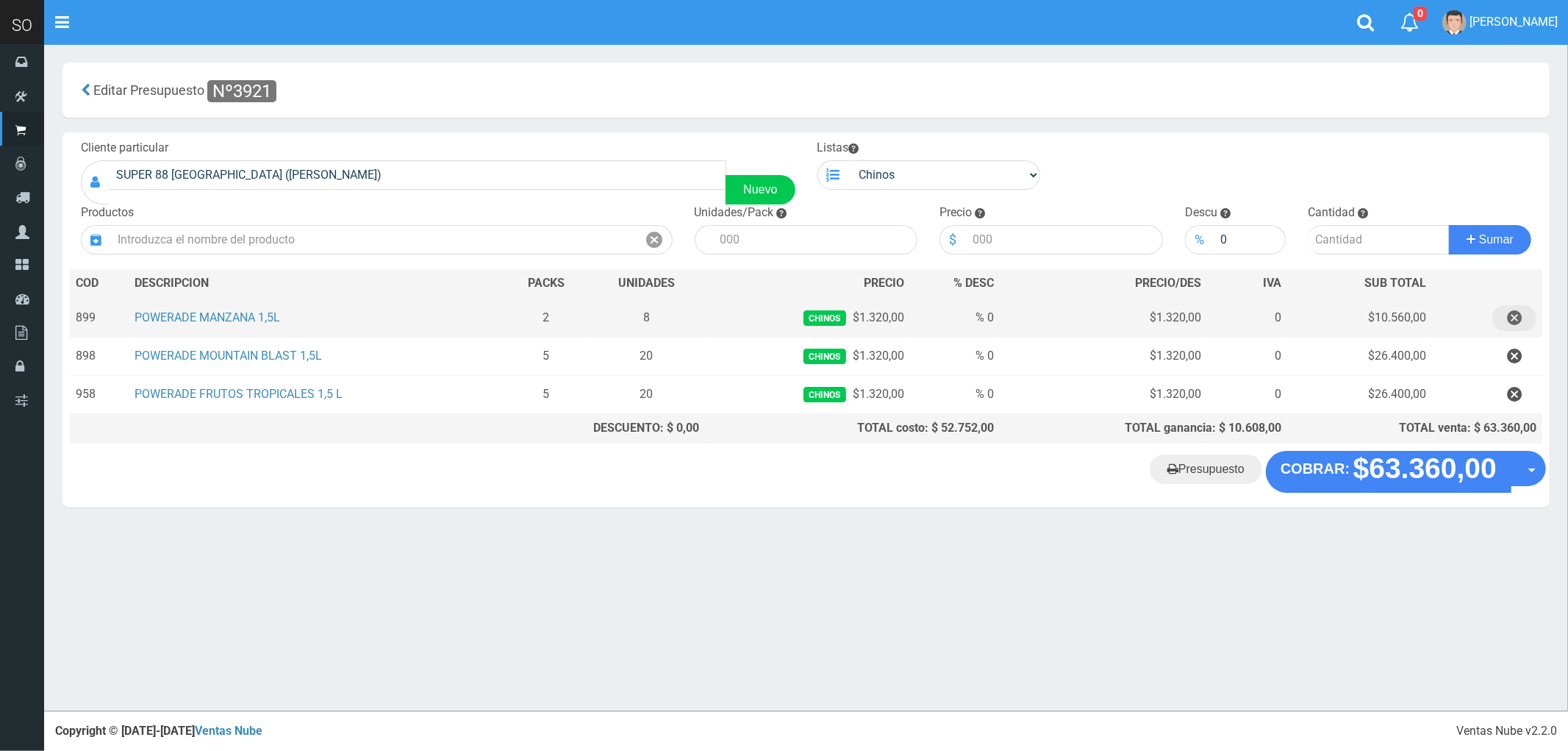
click at [1521, 318] on icon "button" at bounding box center [1513, 317] width 14 height 26
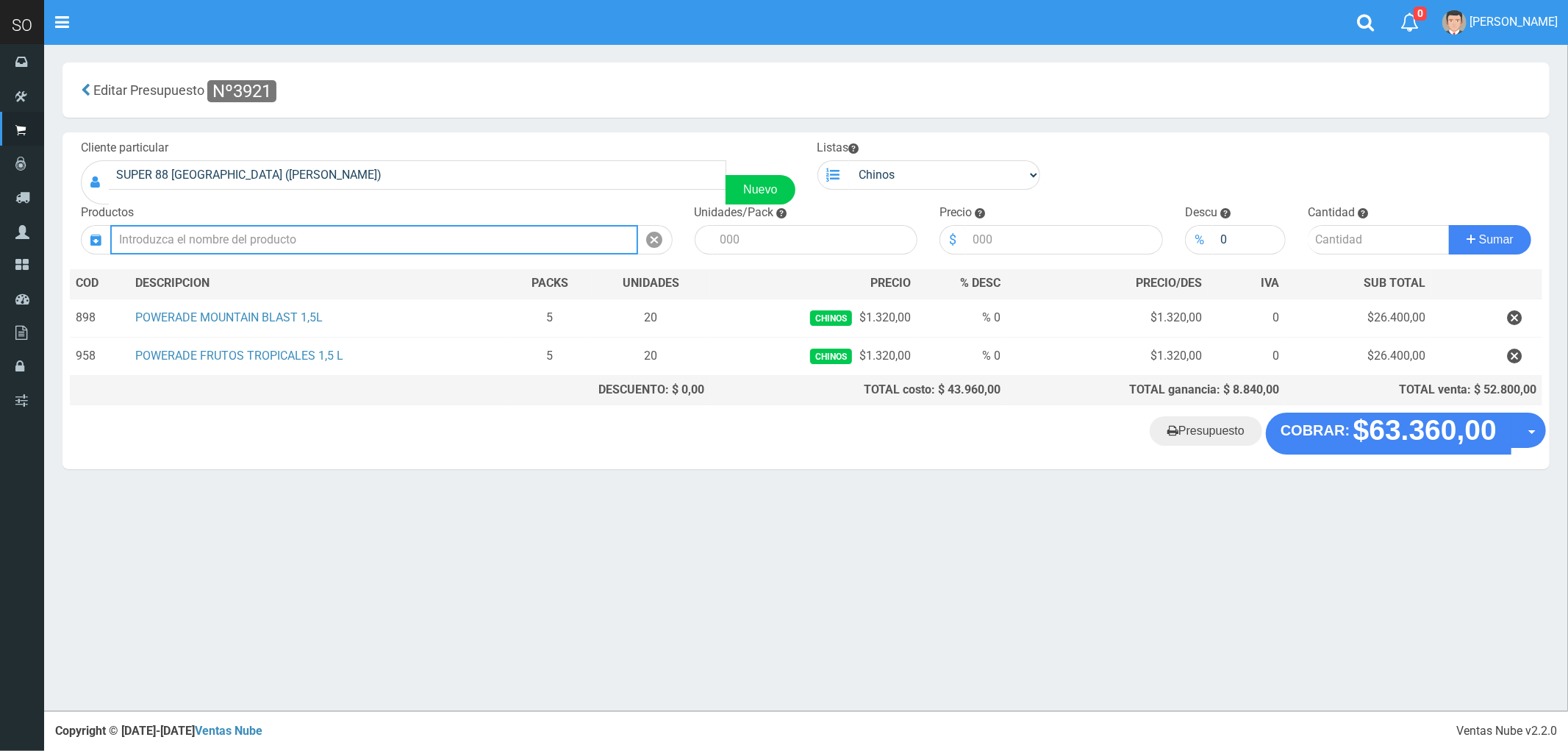
click at [417, 238] on input "text" at bounding box center [374, 239] width 528 height 30
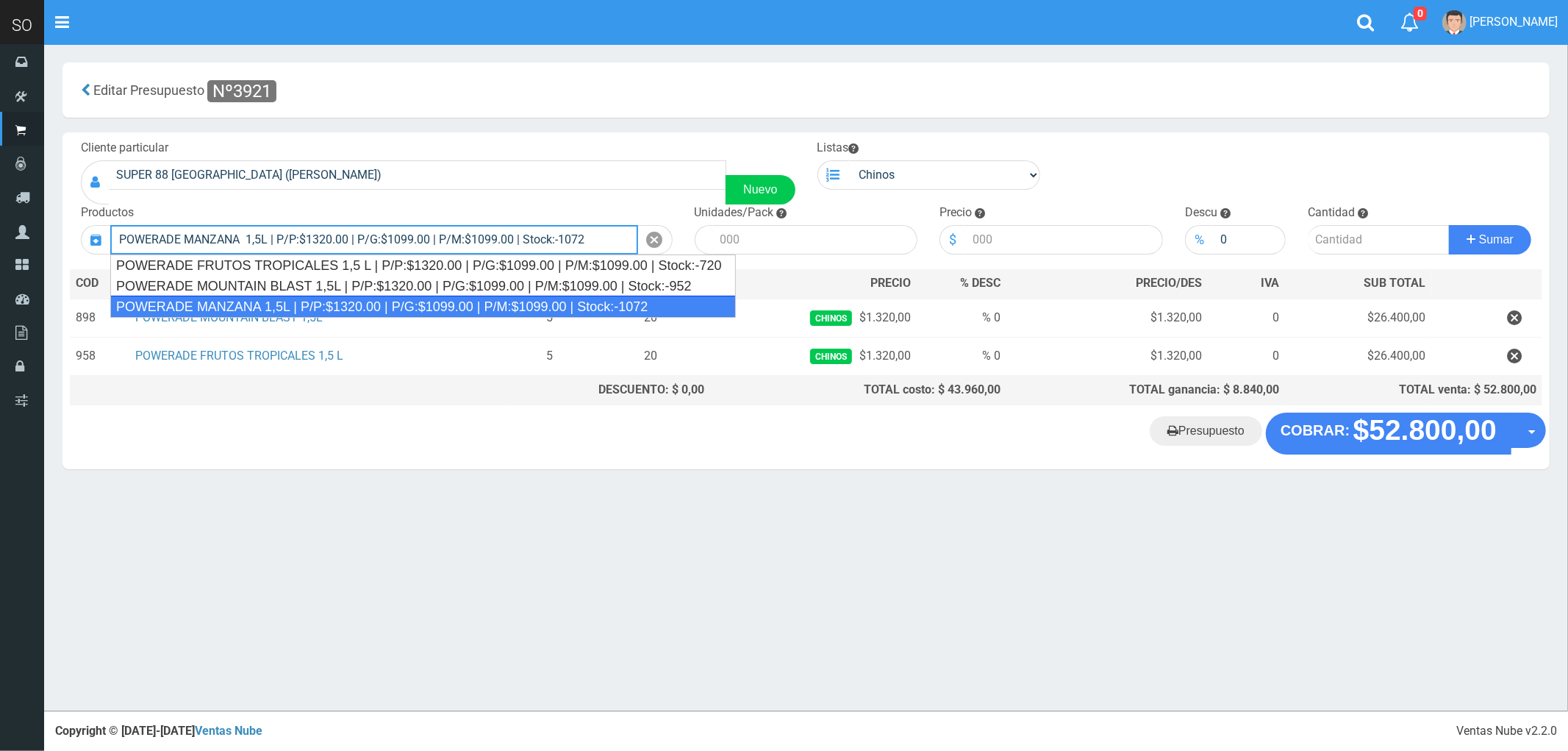
type input "POWERADE MANZANA 1,5L | P/P:$1320.00 | P/G:$1099.00 | P/M:$1099.00 | Stock:-1072"
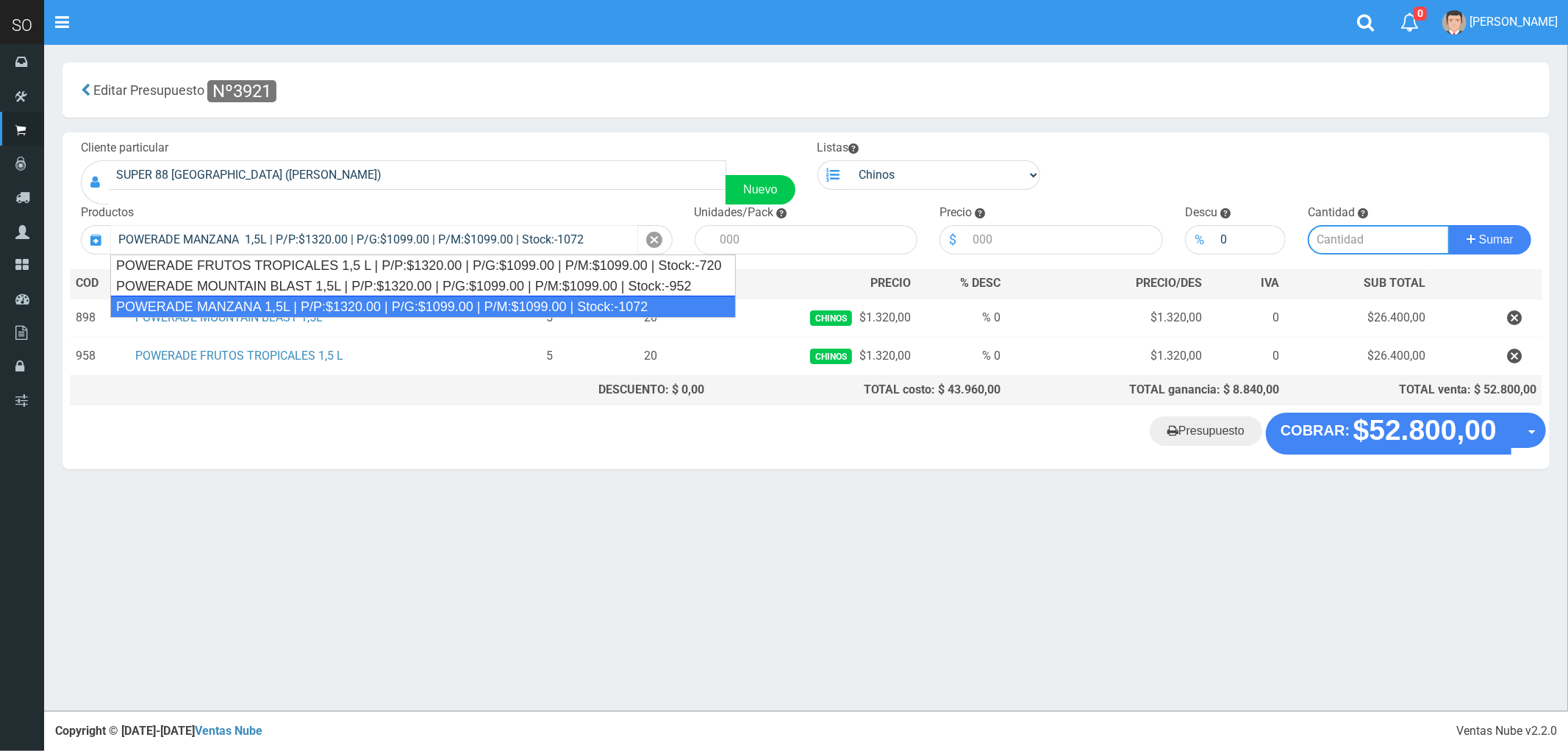
type input "4"
type input "1320.00"
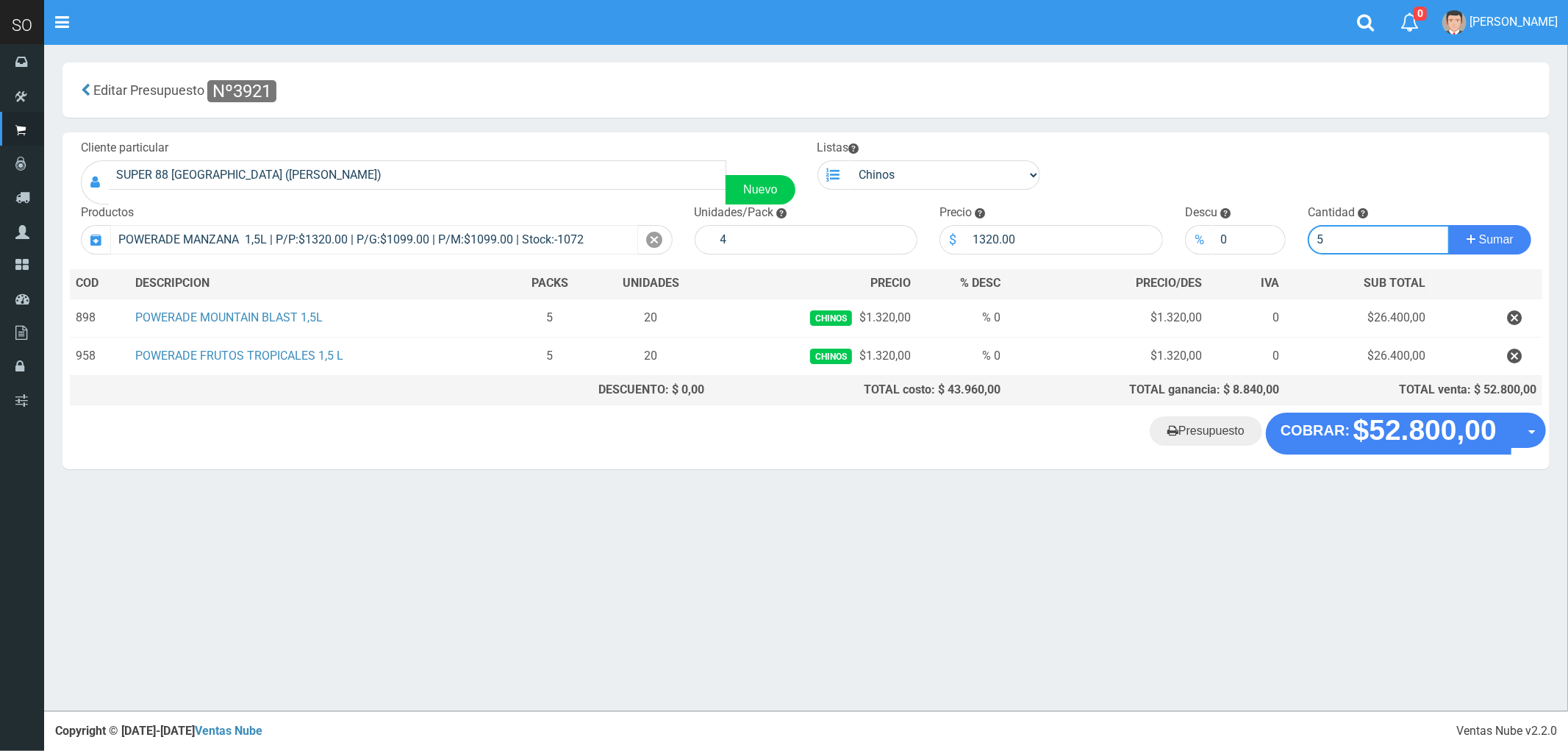
type input "5"
click at [1449, 225] on button "Sumar" at bounding box center [1490, 239] width 83 height 30
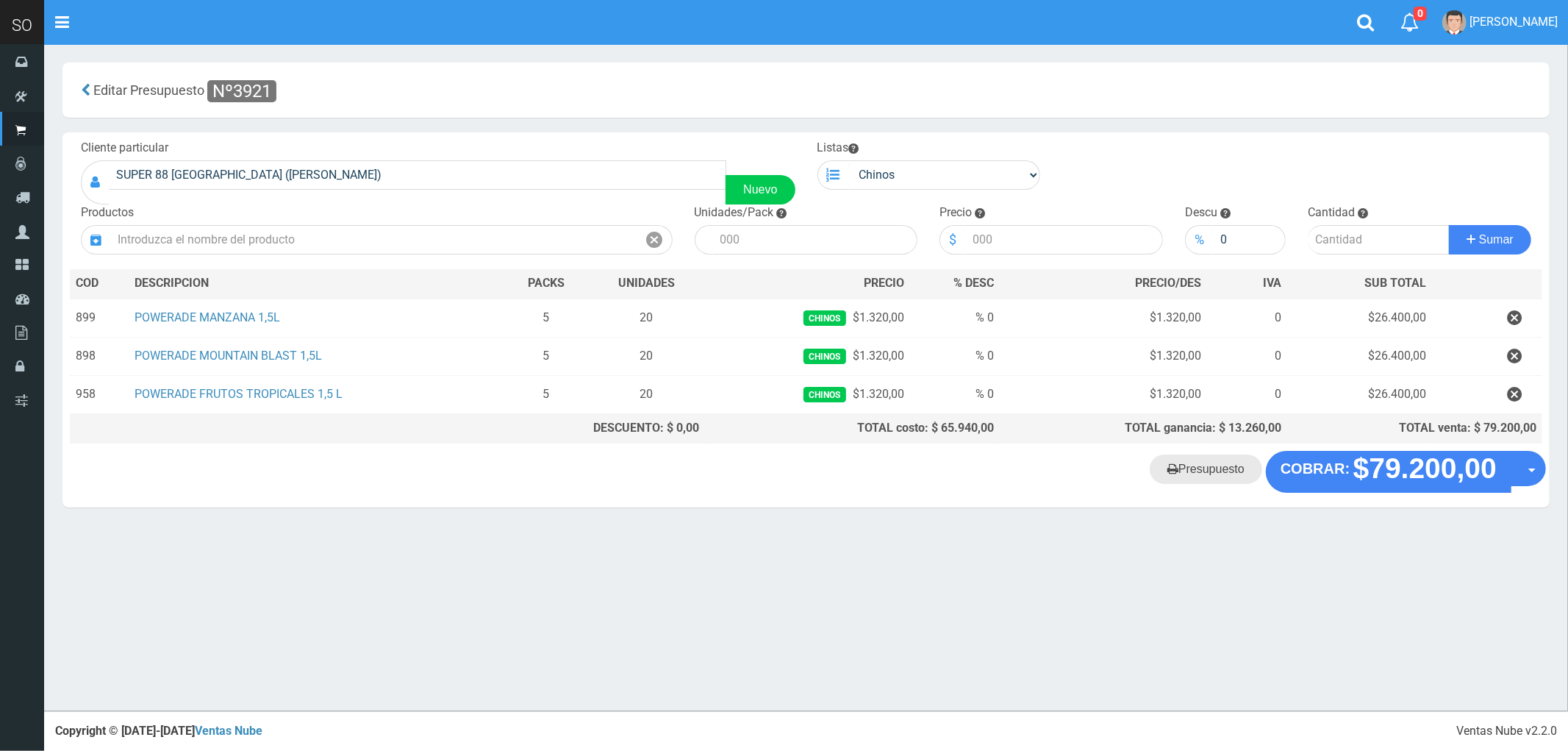
click at [1219, 475] on link "Presupuesto" at bounding box center [1206, 468] width 112 height 30
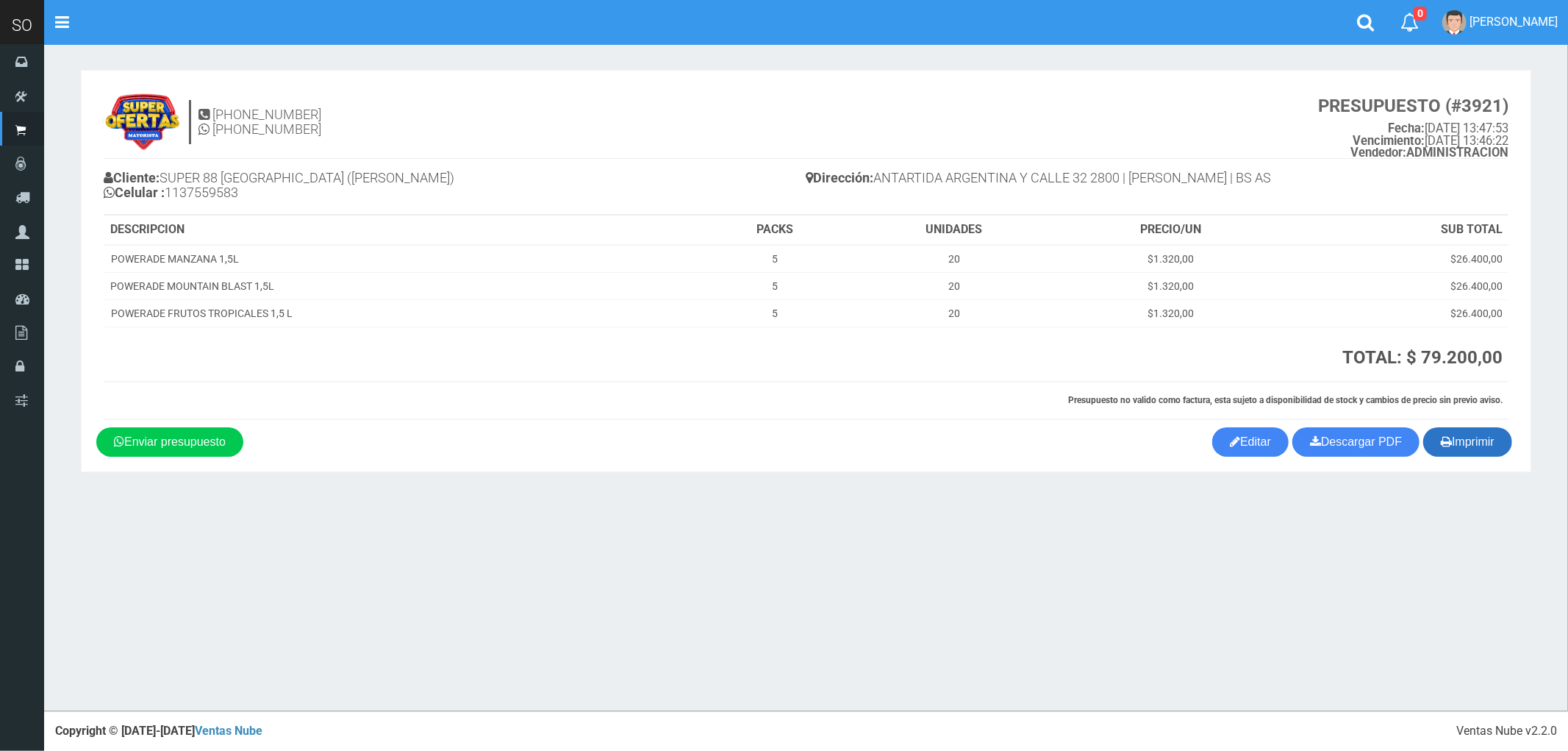
click at [1485, 435] on button "Imprimir" at bounding box center [1467, 441] width 89 height 30
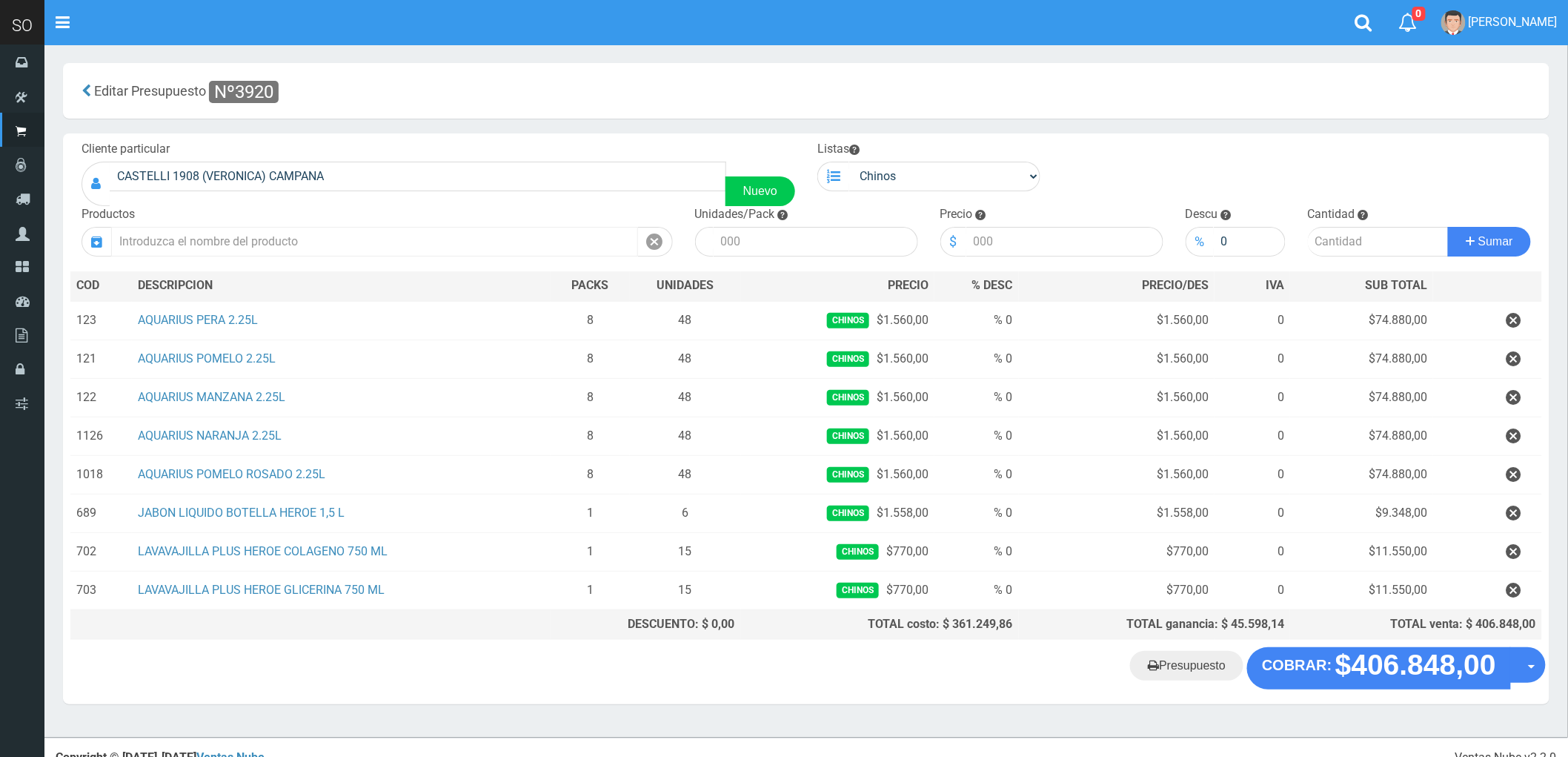
click at [231, 239] on input "text" at bounding box center [375, 241] width 527 height 30
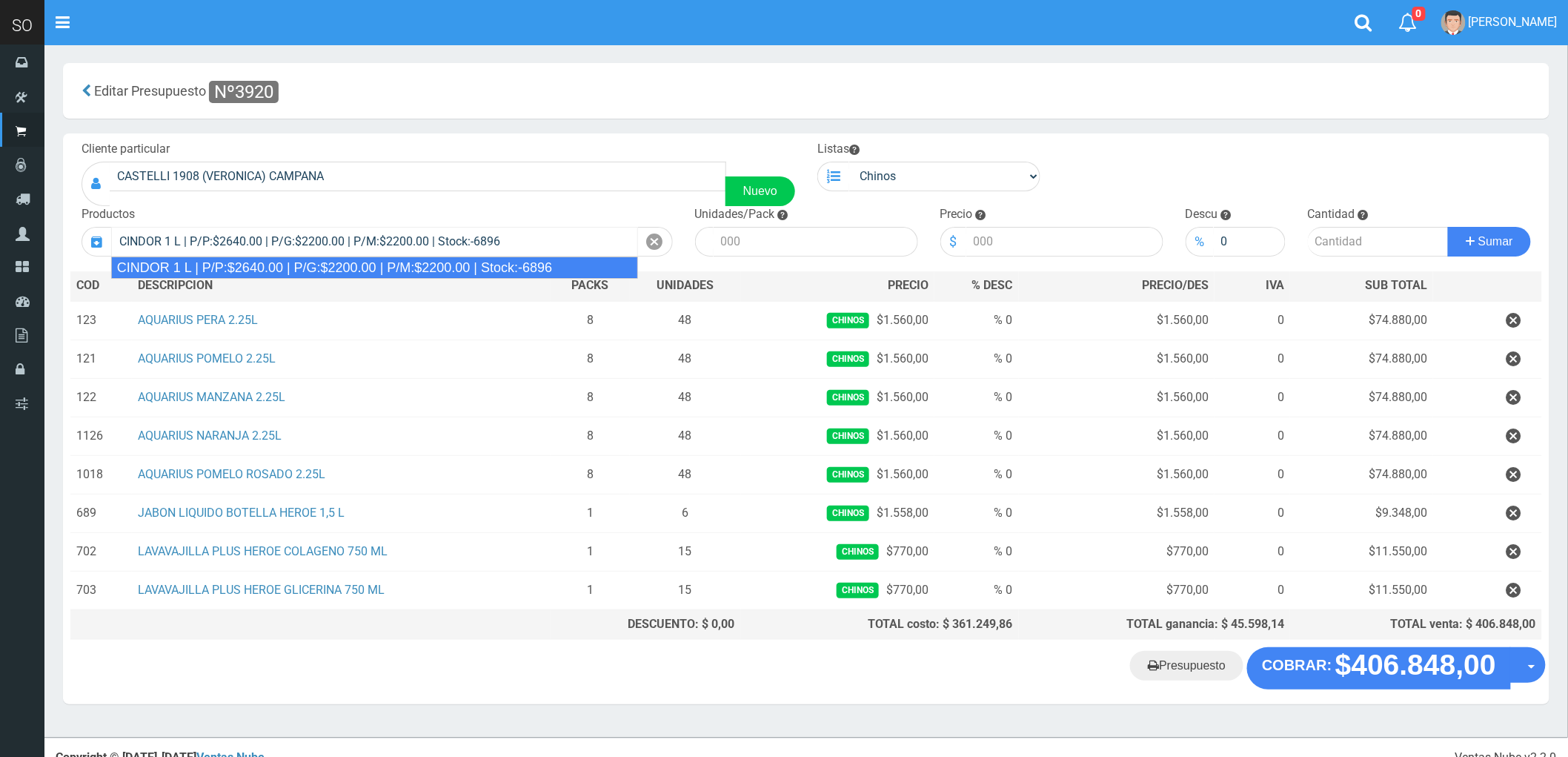
type input "CINDOR 1 L | P/P:$2640.00 | P/G:$2200.00 | P/M:$2200.00 | Stock:-6896"
type input "12"
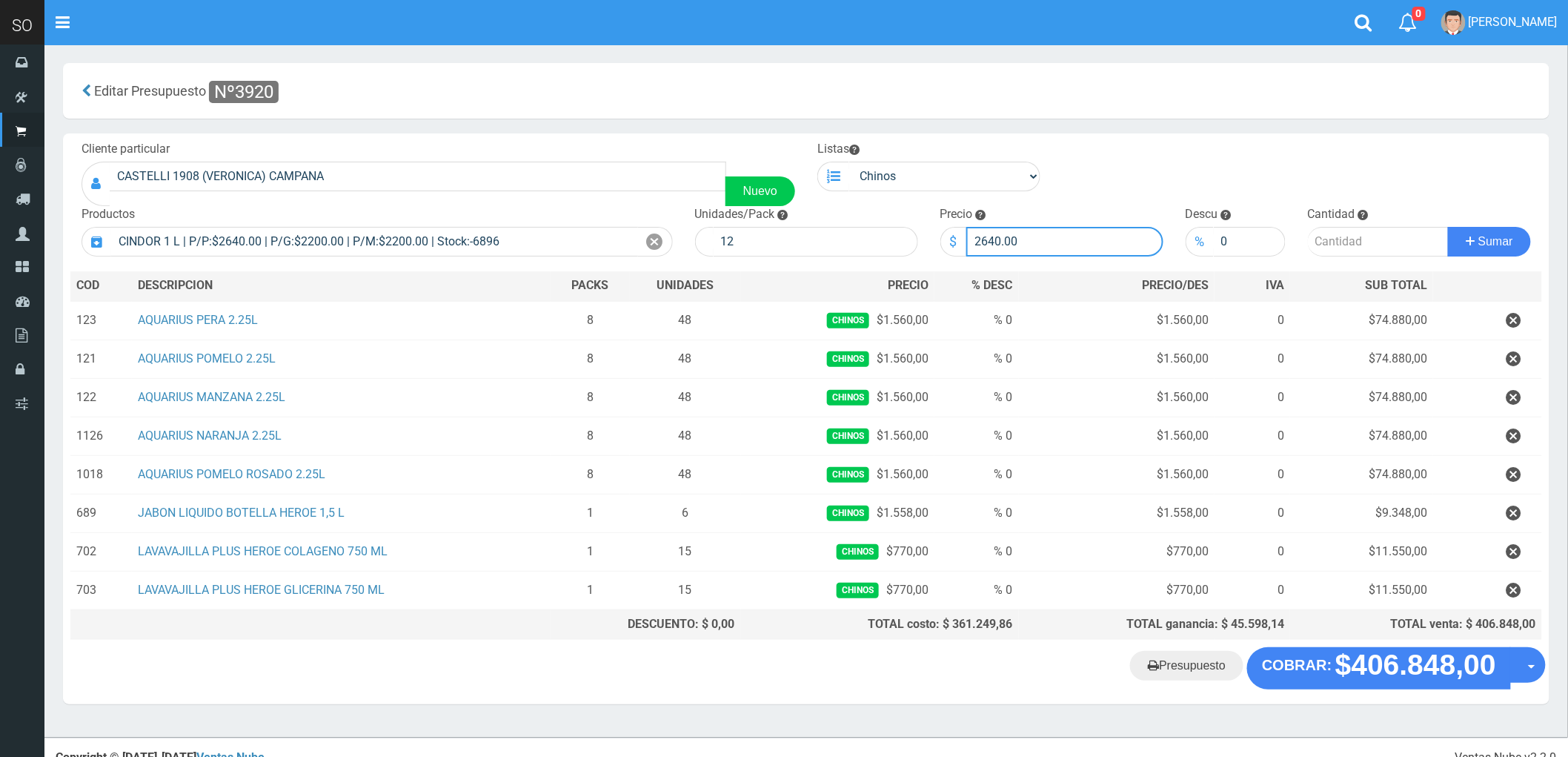
drag, startPoint x: 1024, startPoint y: 239, endPoint x: 936, endPoint y: 232, distance: 88.3
click at [936, 232] on div "Precio $ 2640.00" at bounding box center [1051, 232] width 245 height 50
type input "2500"
click at [1341, 241] on input "number" at bounding box center [1377, 241] width 141 height 30
type input "5"
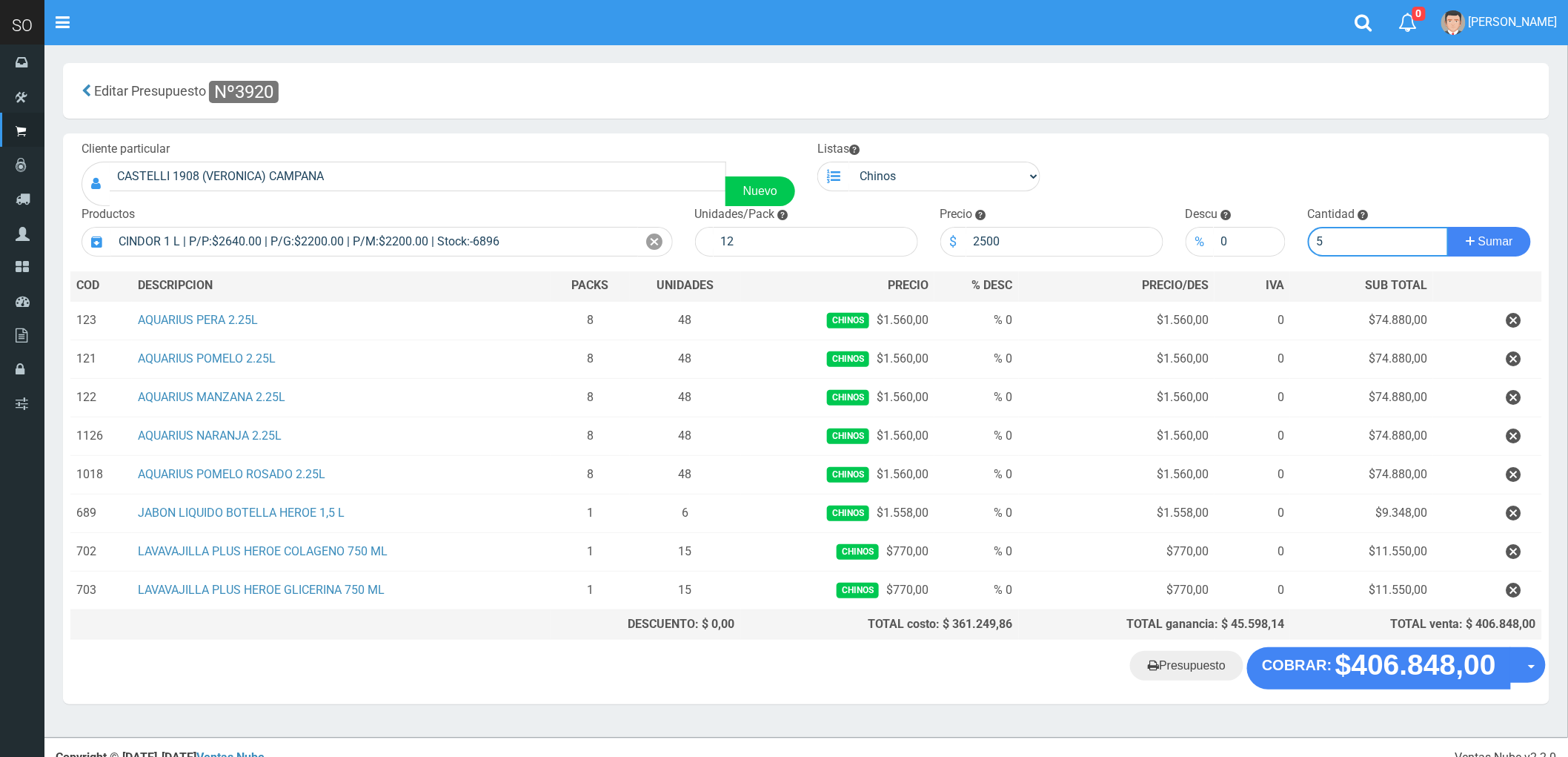
click at [1448, 227] on button "Sumar" at bounding box center [1490, 241] width 83 height 30
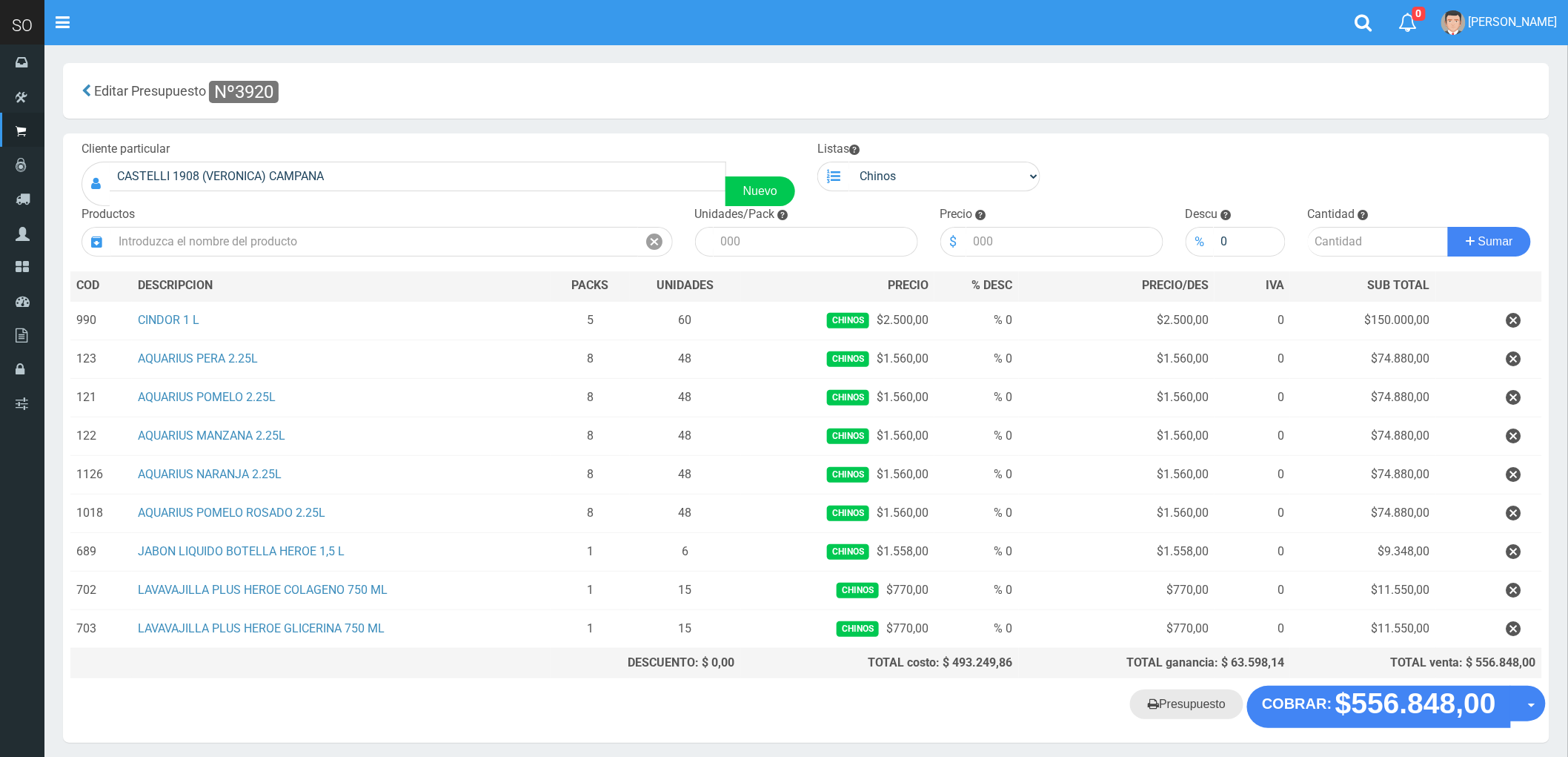
click at [1193, 708] on link "Presupuesto" at bounding box center [1186, 704] width 113 height 30
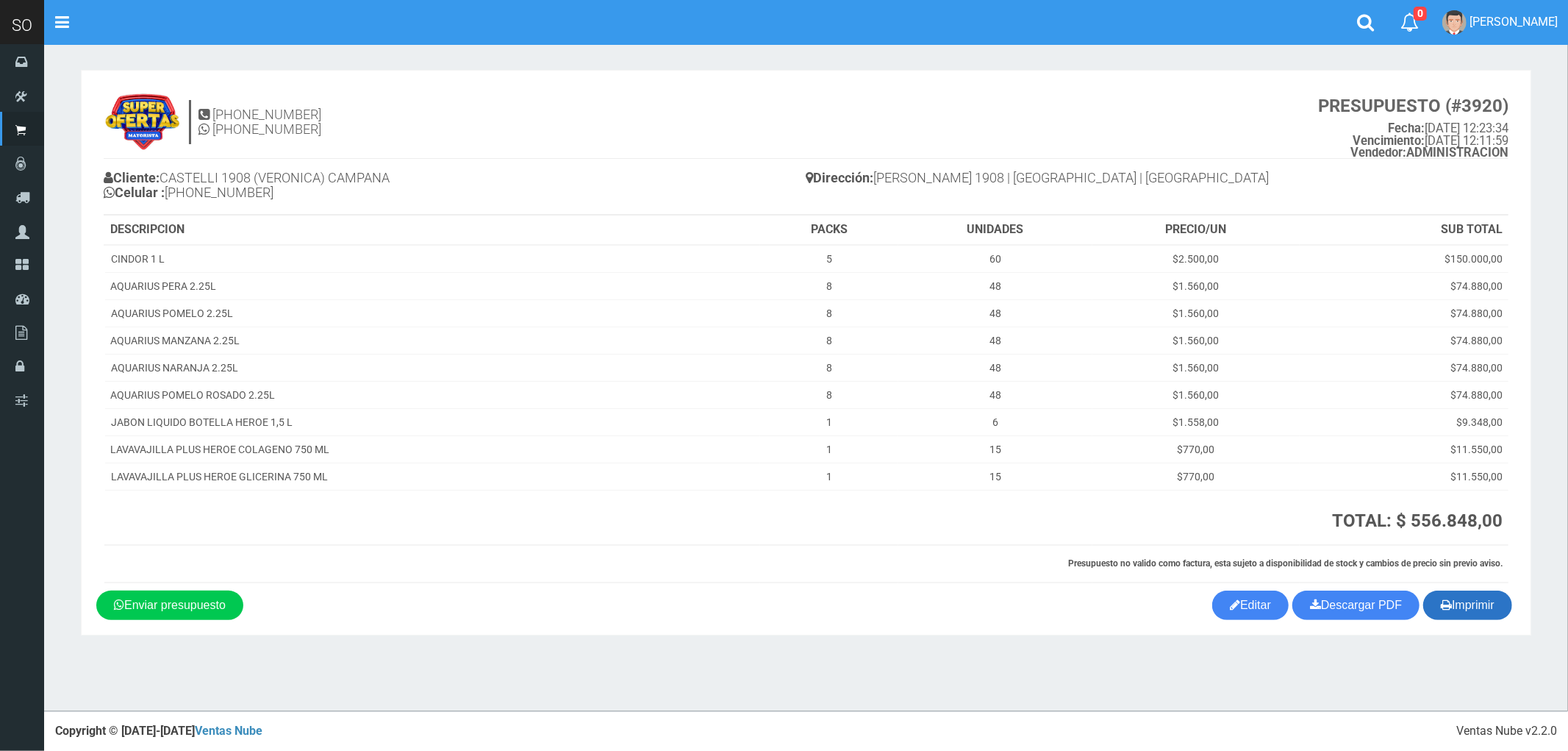
click at [1464, 613] on button "Imprimir" at bounding box center [1467, 605] width 89 height 30
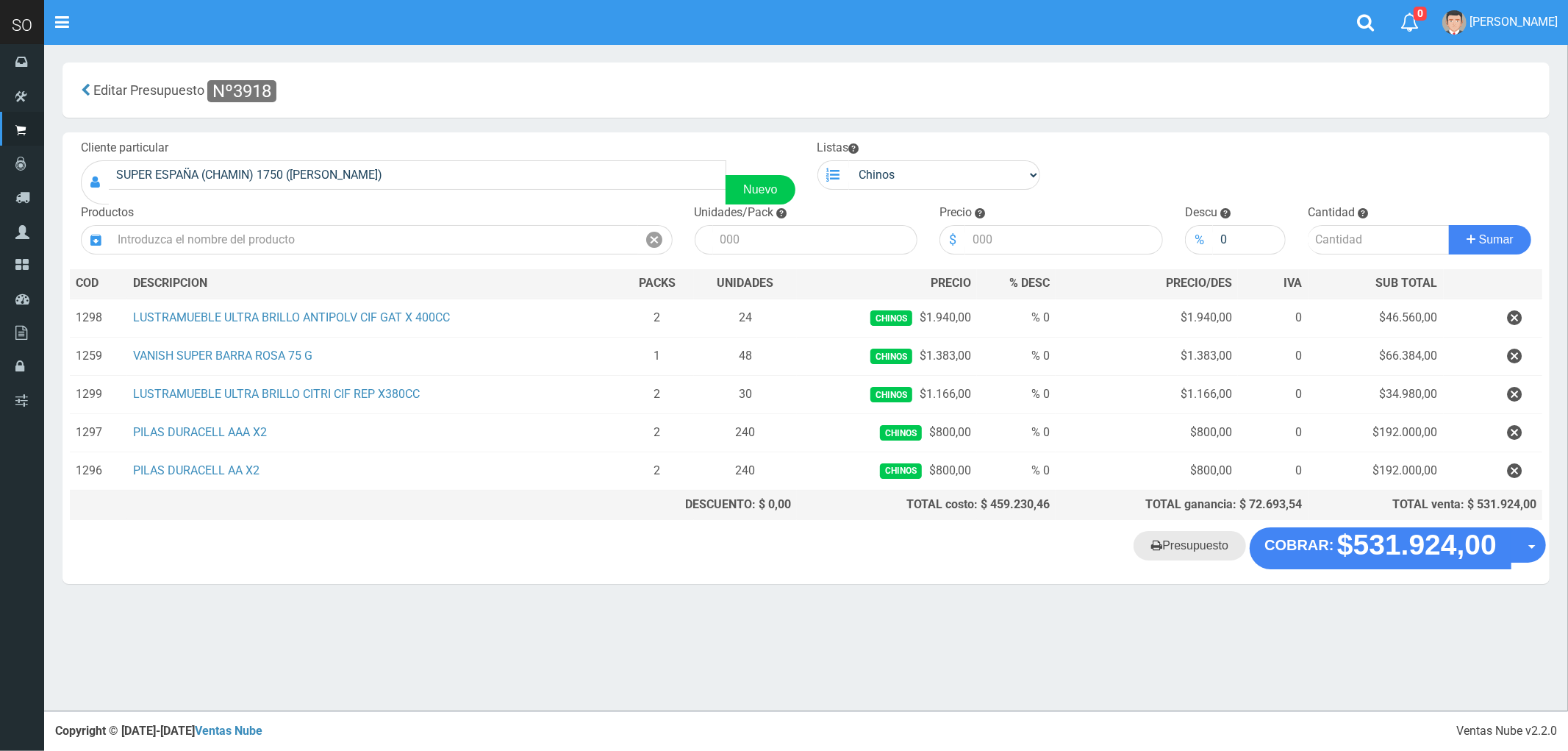
click at [1191, 540] on link "Presupuesto" at bounding box center [1189, 545] width 112 height 30
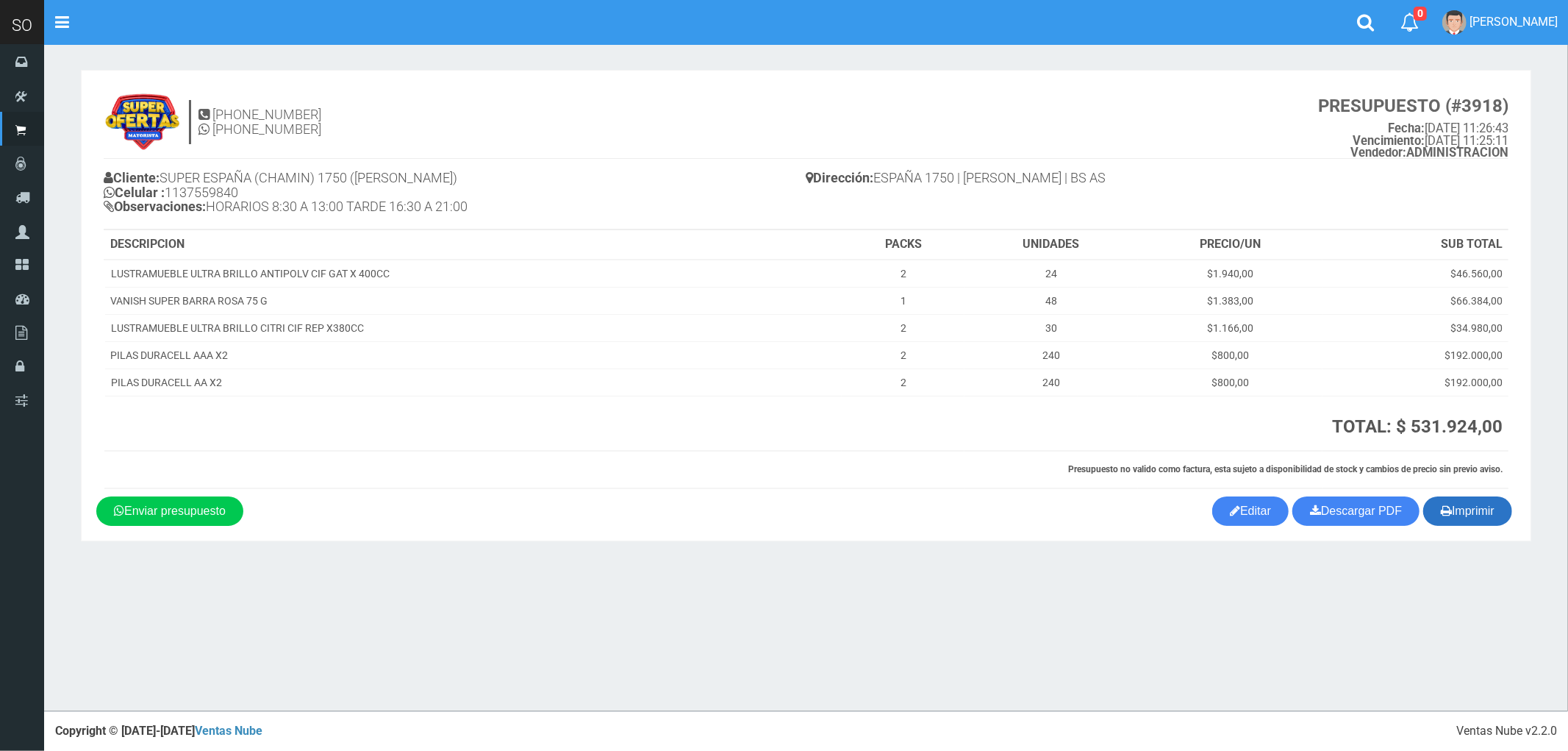
click at [1467, 516] on button "Imprimir" at bounding box center [1467, 511] width 89 height 30
